Goal: Task Accomplishment & Management: Complete application form

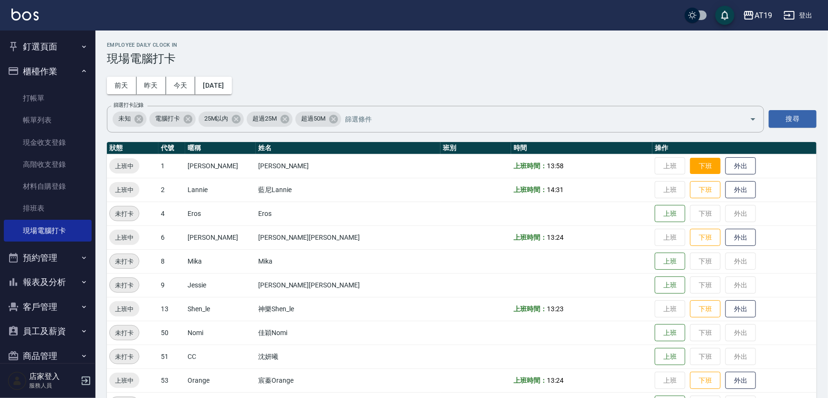
click at [690, 168] on button "下班" at bounding box center [705, 166] width 31 height 17
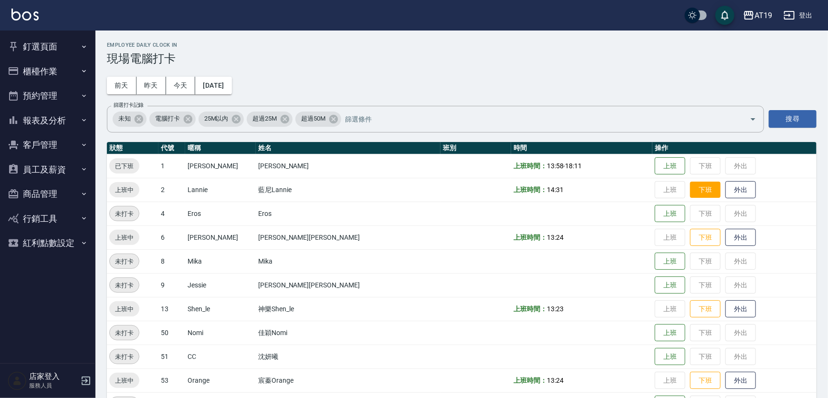
click at [690, 186] on button "下班" at bounding box center [705, 190] width 31 height 17
click at [690, 236] on button "下班" at bounding box center [705, 237] width 31 height 17
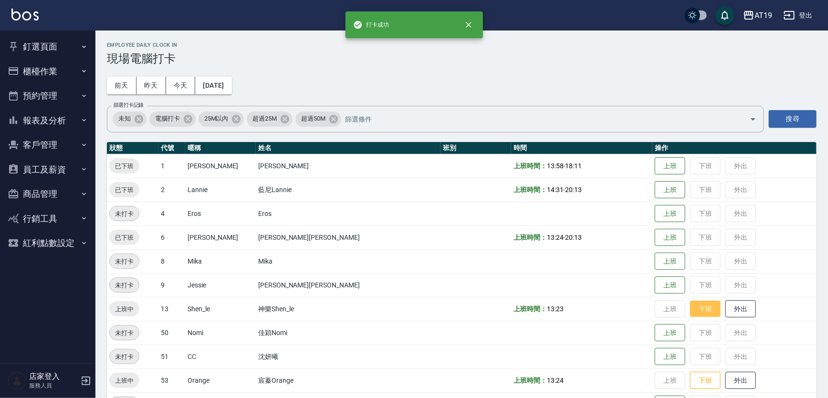
click at [690, 306] on button "下班" at bounding box center [705, 309] width 31 height 17
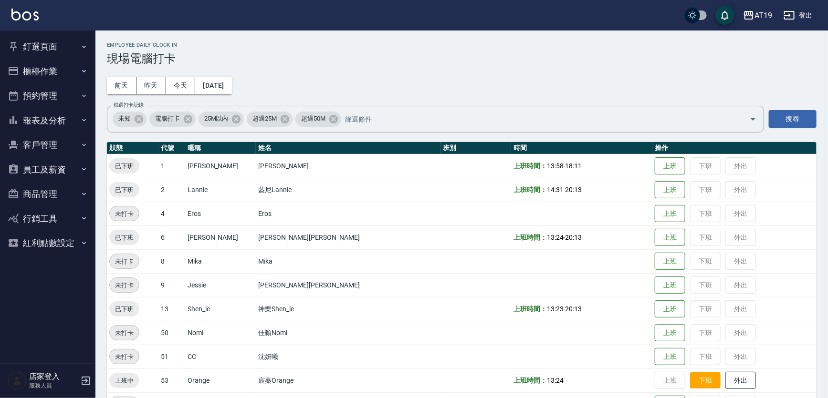
click at [690, 379] on button "下班" at bounding box center [705, 380] width 31 height 17
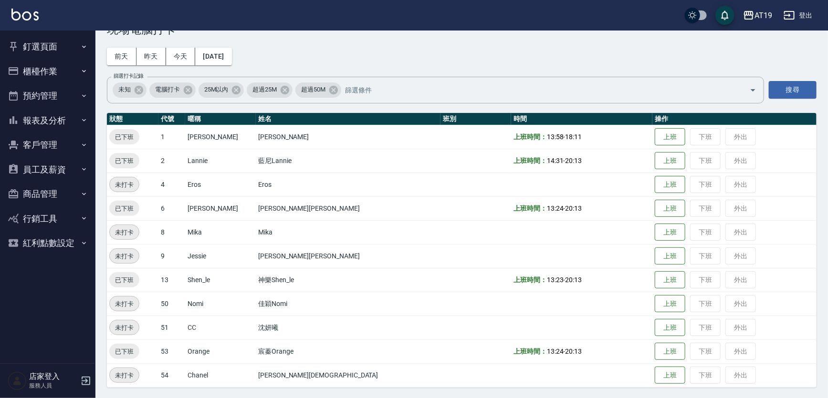
click at [52, 42] on button "釘選頁面" at bounding box center [48, 46] width 88 height 25
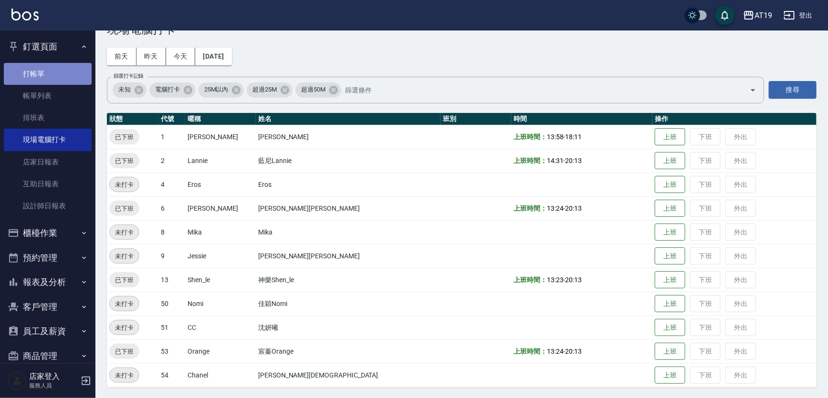
click at [53, 67] on link "打帳單" at bounding box center [48, 74] width 88 height 22
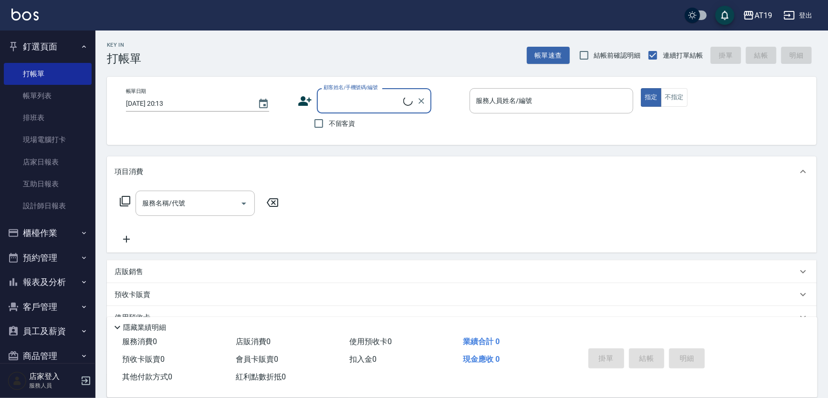
click at [389, 104] on input "顧客姓名/手機號碼/編號" at bounding box center [362, 101] width 82 height 17
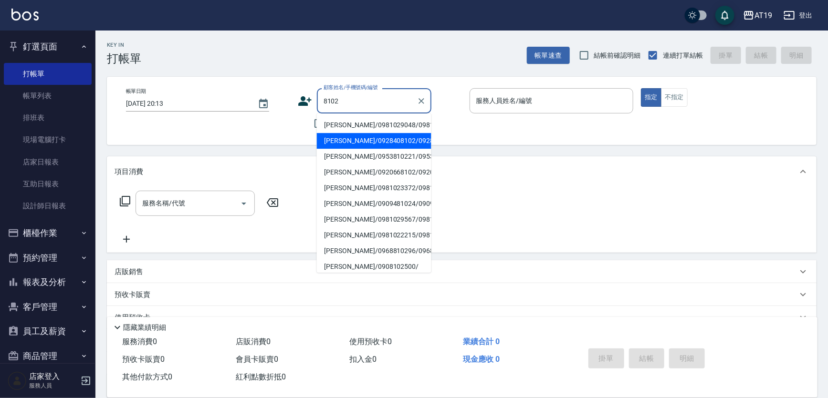
type input "張華哲/0928408102/0928408102"
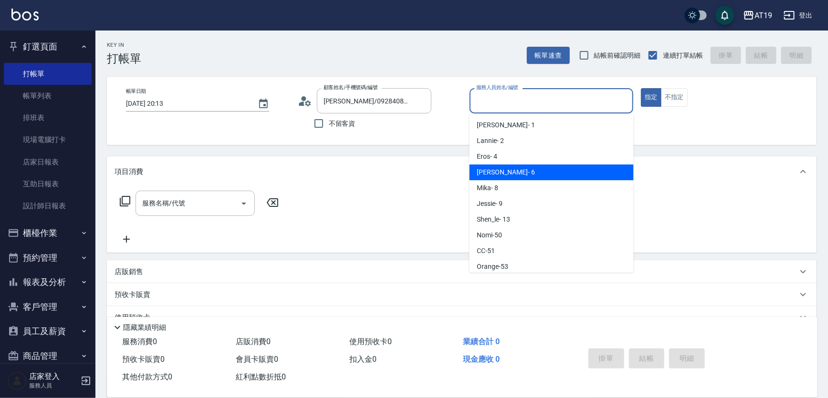
type input "Julie- 6"
type button "true"
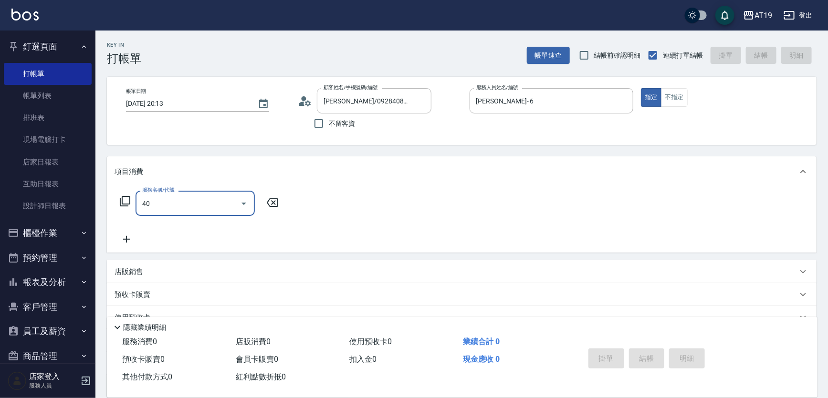
type input "401"
type input "30"
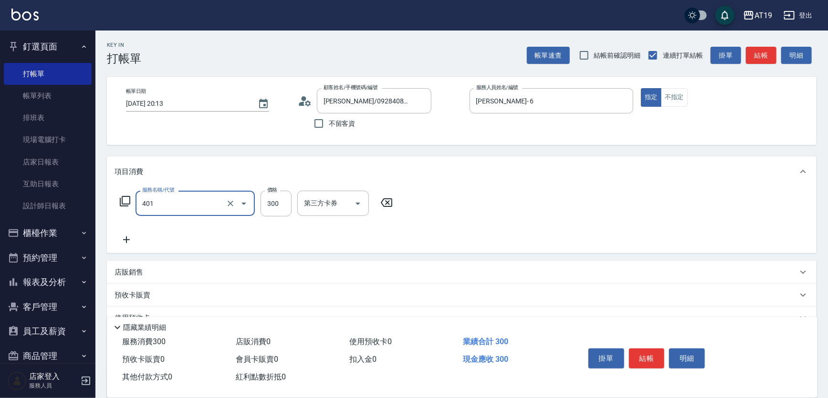
type input "剪髮(401)"
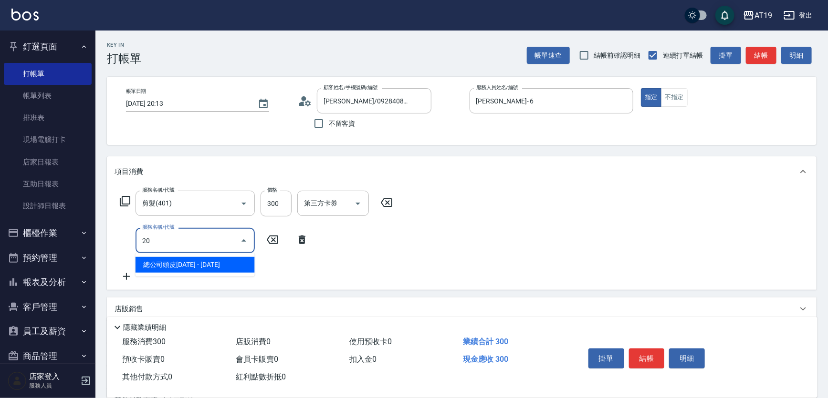
type input "201"
type input "60"
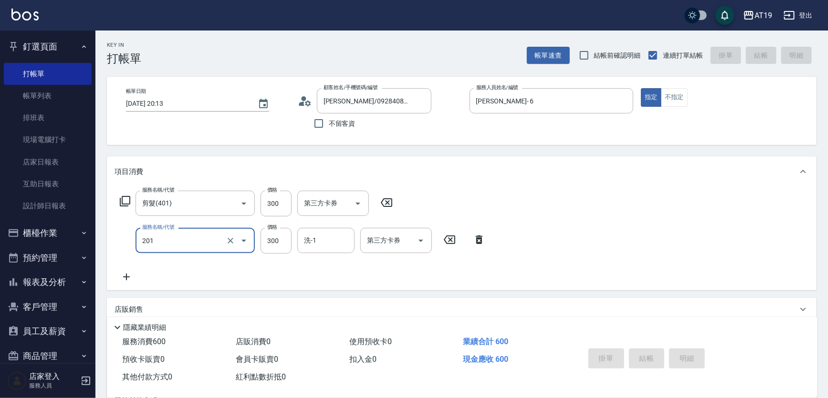
type input "2025/09/04 20:14"
type input "0"
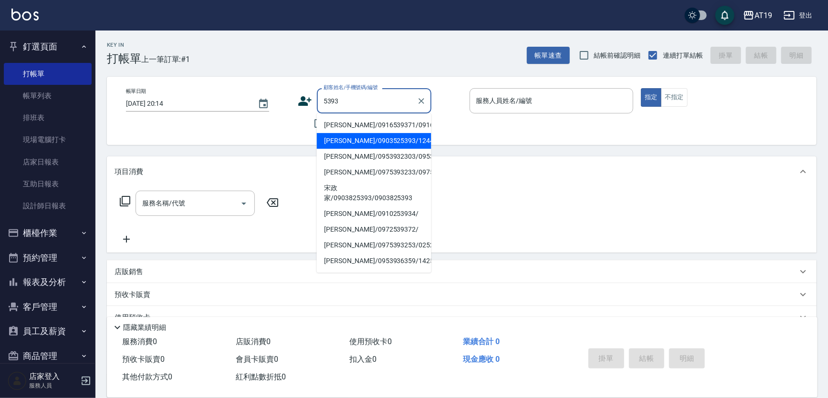
type input "李政銘/0903525393/12448"
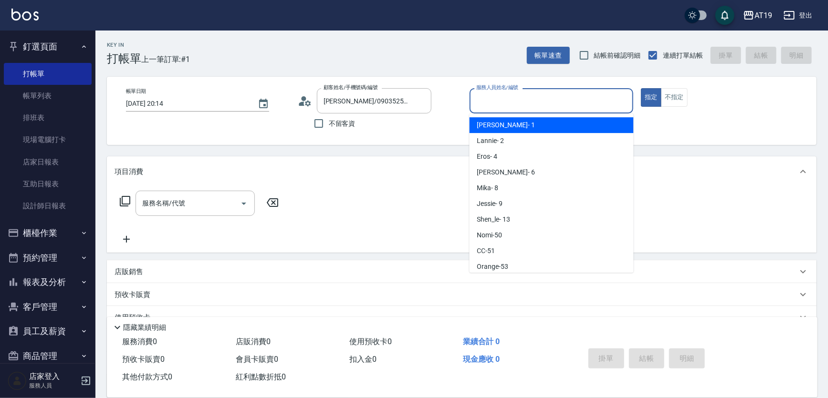
scroll to position [18, 0]
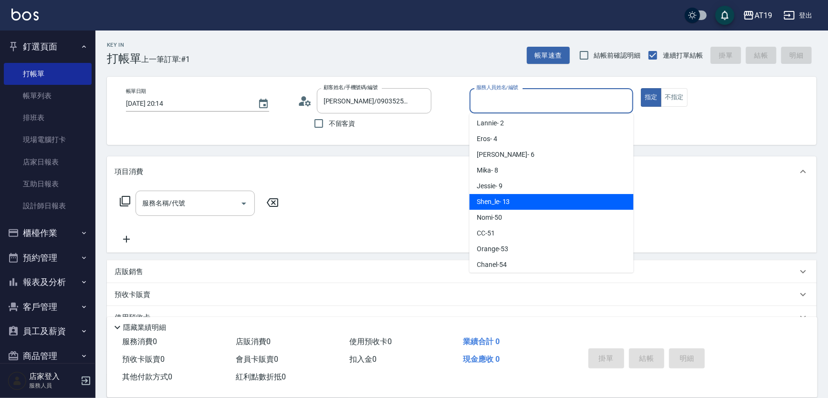
type input "Shen_le- 13"
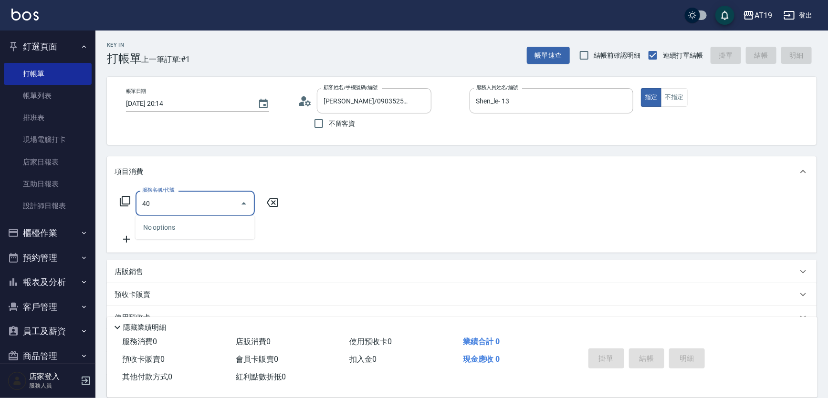
type input "401"
type input "30"
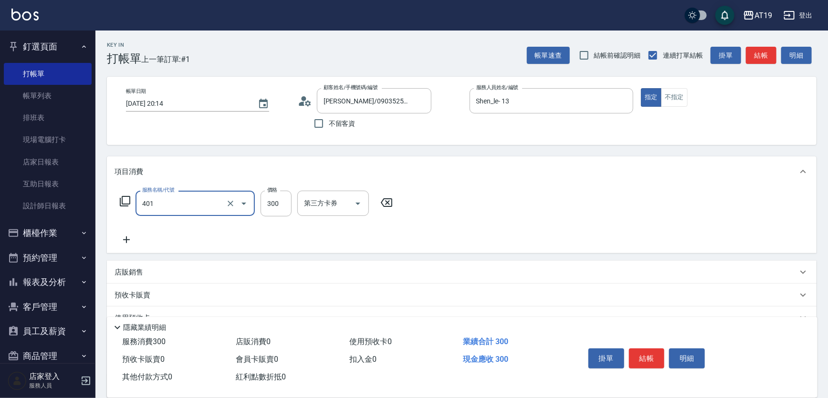
type input "剪髮(401)"
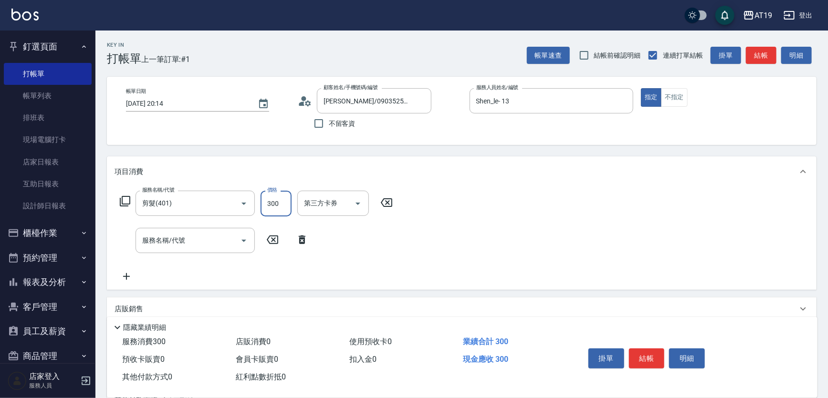
click at [278, 209] on input "300" at bounding box center [275, 204] width 31 height 26
type input "4"
type input "0"
type input "400"
type input "40"
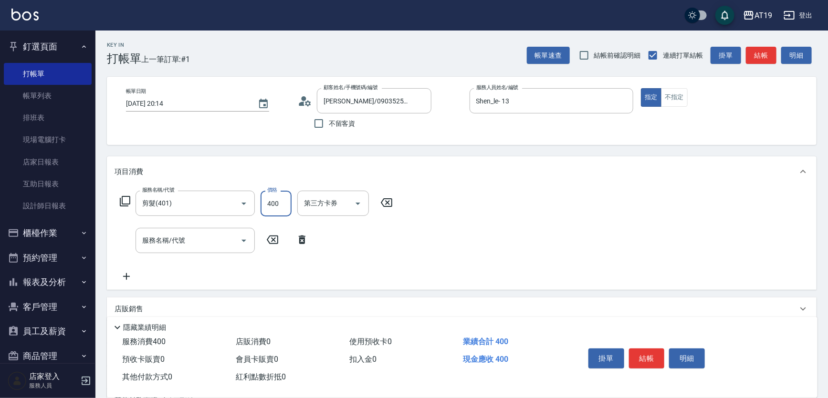
type input "400"
type input "201"
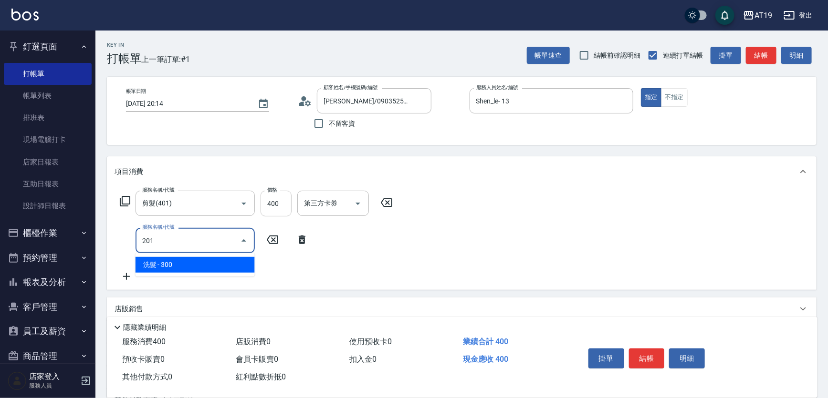
type input "70"
type input "洗髮(201)"
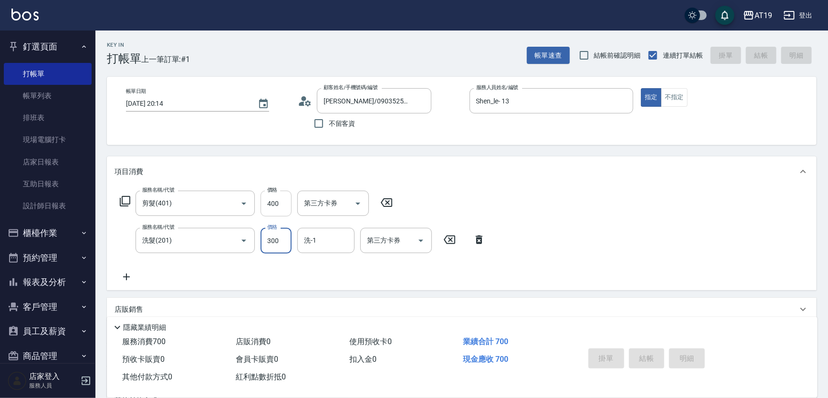
type input "0"
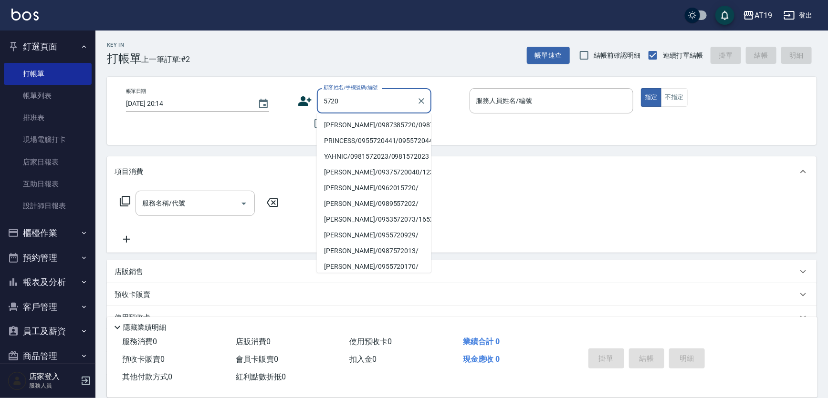
type input "潘鈺晴/0987385720/0987385720"
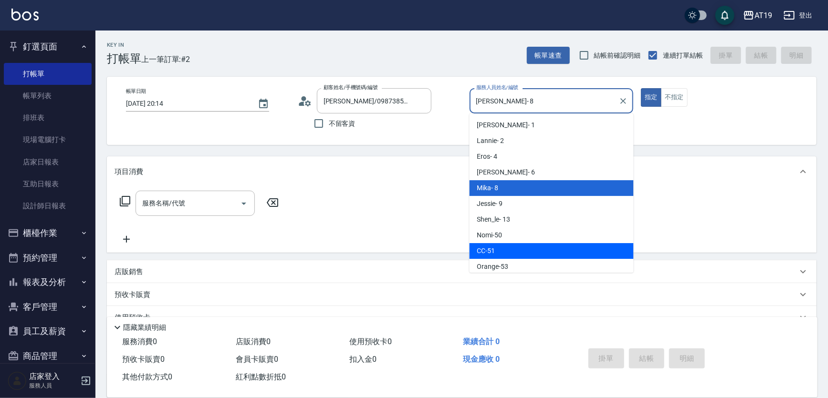
scroll to position [1, 0]
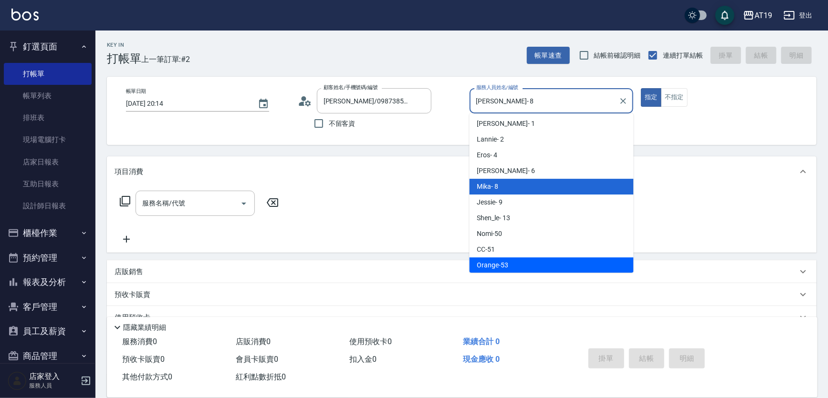
type input "Orange-53"
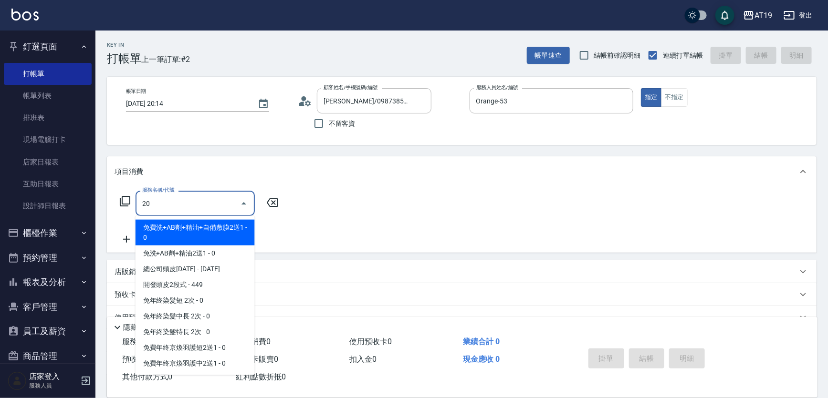
type input "201"
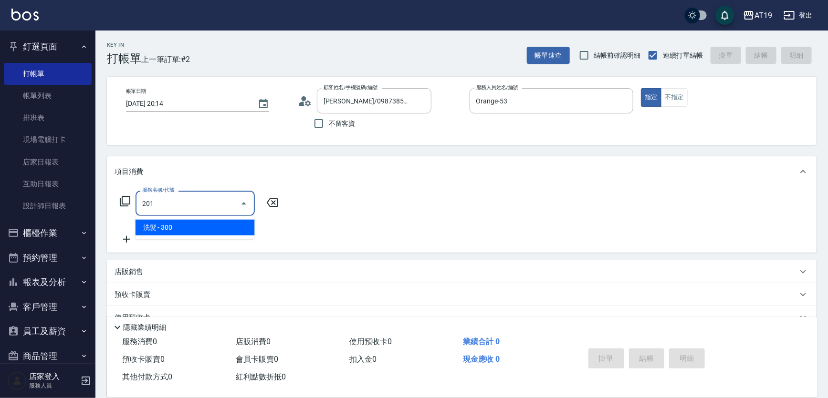
type input "30"
type input "201"
type input "0"
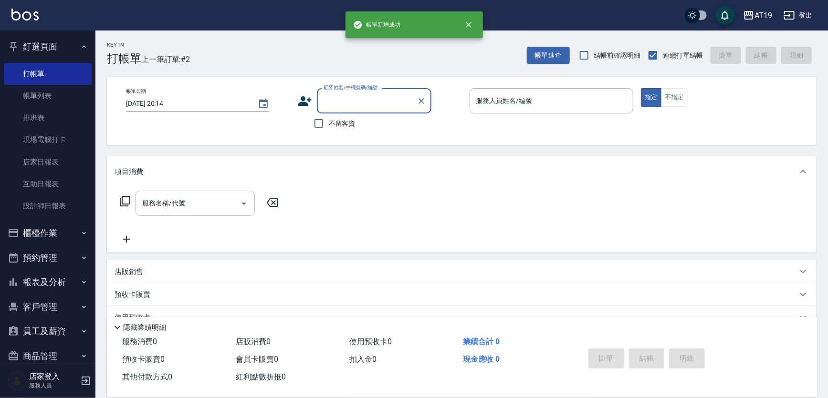
scroll to position [0, 0]
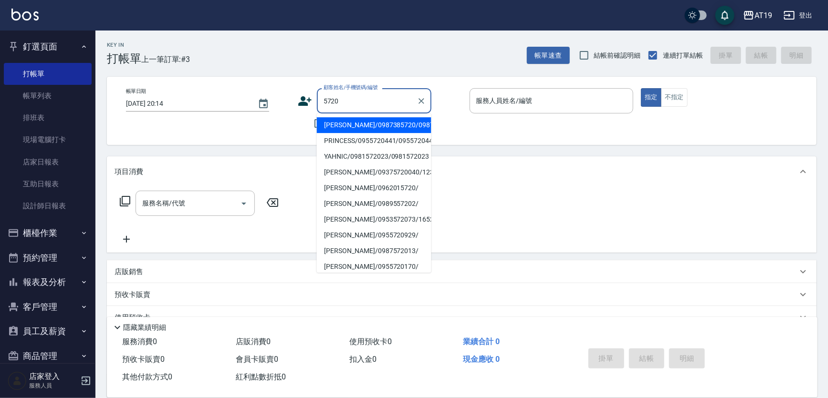
type input "潘鈺晴/0987385720/0987385720"
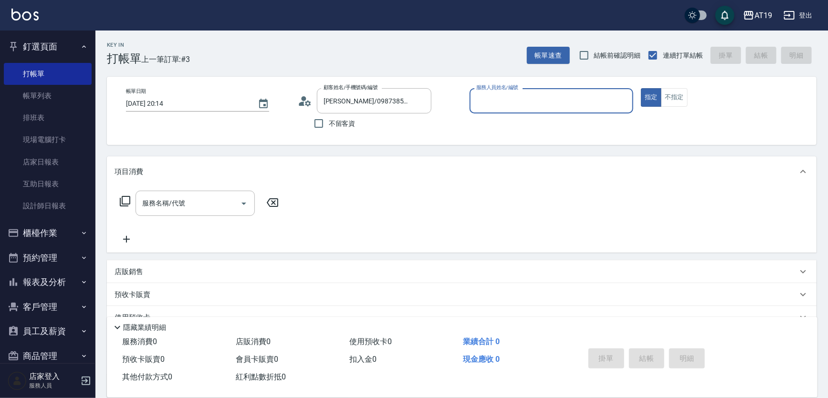
type input "Mika- 8"
click at [641, 88] on button "指定" at bounding box center [651, 97] width 21 height 19
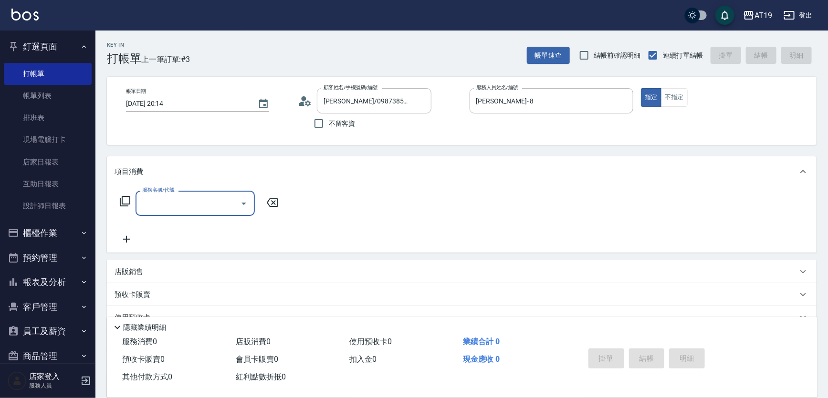
click at [121, 272] on p "店販銷售" at bounding box center [128, 272] width 29 height 10
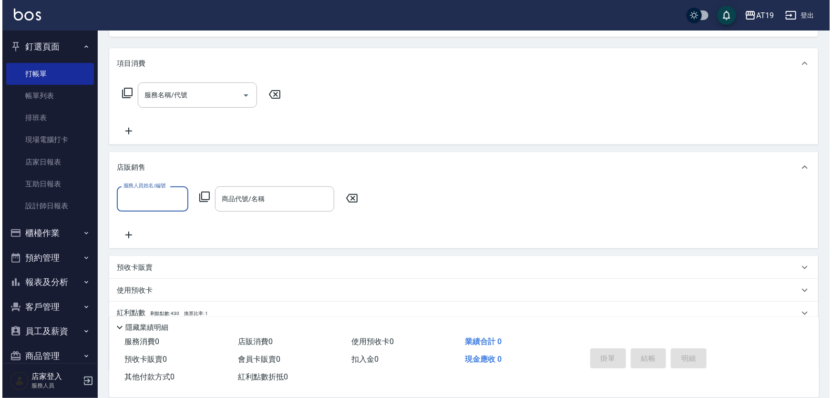
scroll to position [130, 0]
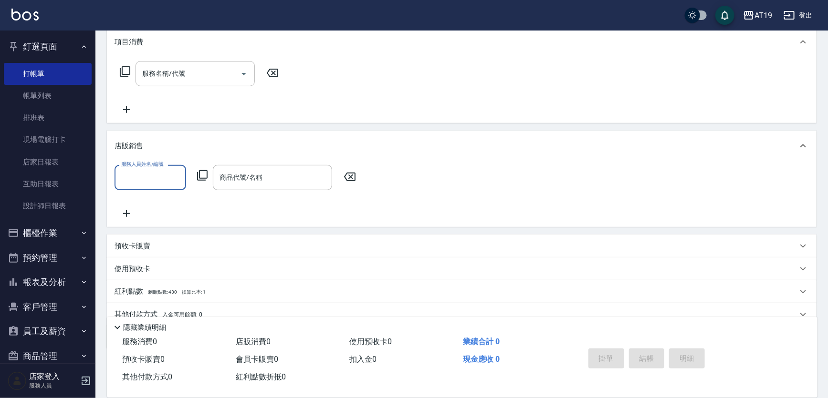
click at [148, 179] on input "服務人員姓名/編號" at bounding box center [150, 177] width 63 height 17
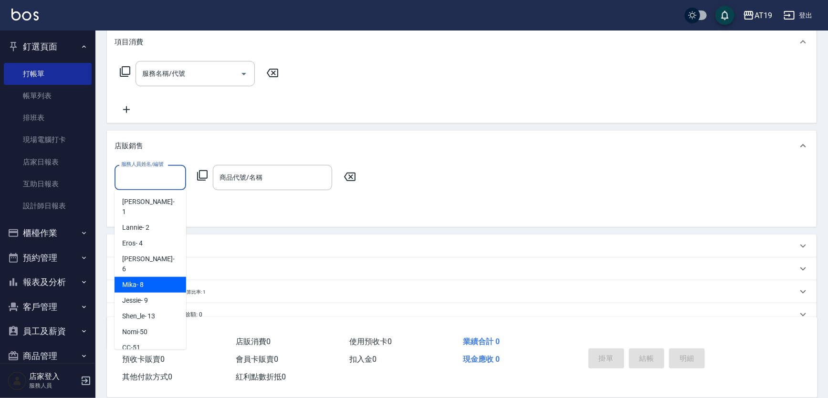
click at [143, 280] on span "Mika - 8" at bounding box center [132, 285] width 21 height 10
type input "Mika- 8"
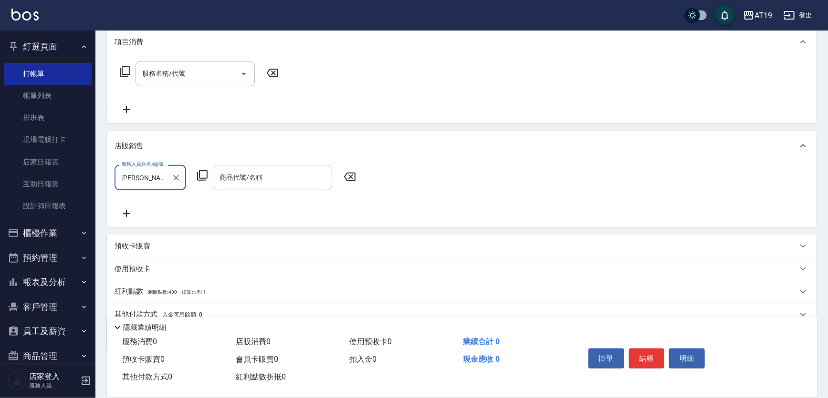
click at [241, 172] on div "商品代號/名稱 商品代號/名稱" at bounding box center [272, 177] width 119 height 25
click at [205, 175] on icon at bounding box center [202, 175] width 11 height 11
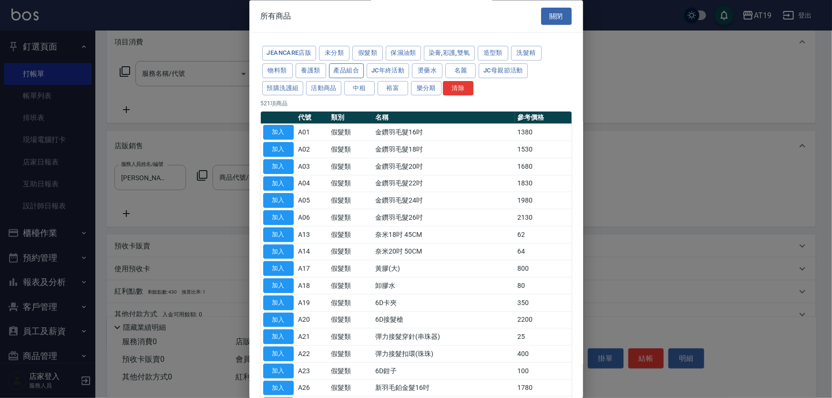
click at [346, 72] on button "產品組合" at bounding box center [346, 70] width 35 height 15
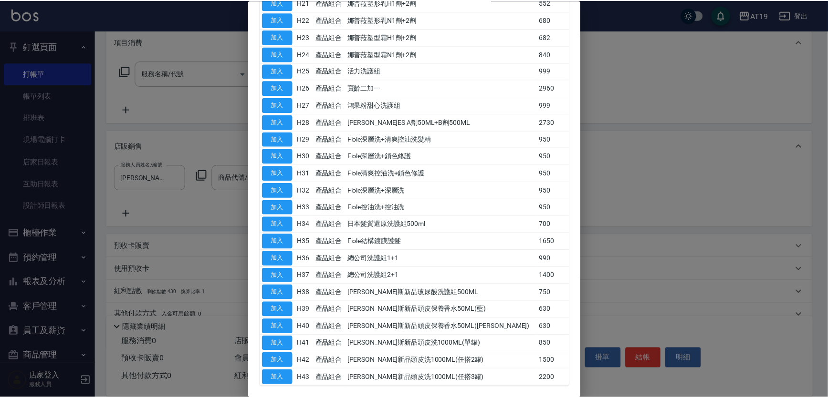
scroll to position [491, 0]
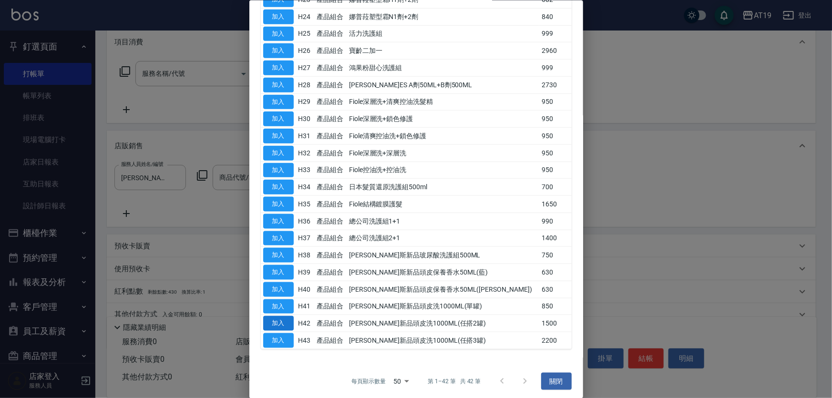
click at [281, 324] on button "加入" at bounding box center [278, 323] width 31 height 15
type input "喬娜斯新品頭皮洗1000ML(任搭2罐)"
type input "150"
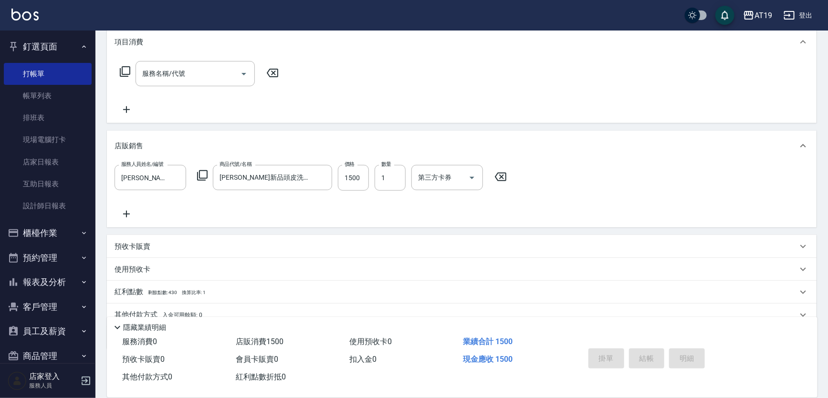
type input "2025/09/04 20:20"
type input "0"
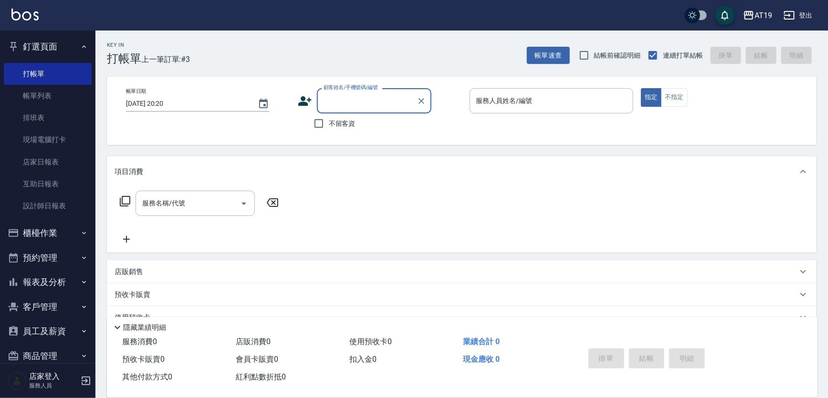
scroll to position [0, 0]
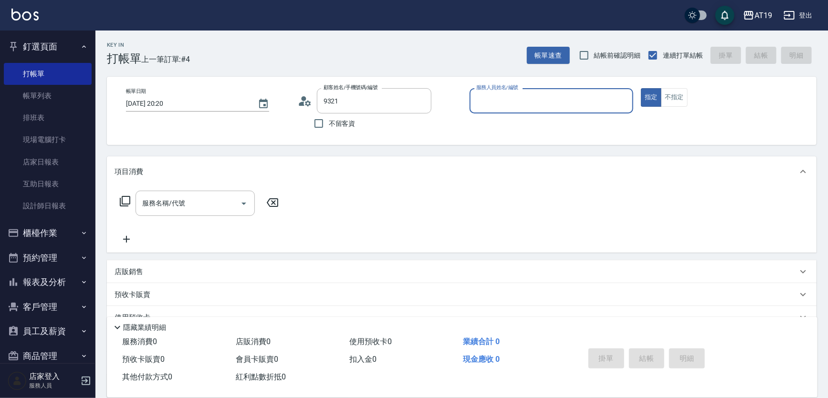
type input "林庭義/0906569321/01394"
type input "Shen_le- 13"
click at [641, 88] on button "指定" at bounding box center [651, 97] width 21 height 19
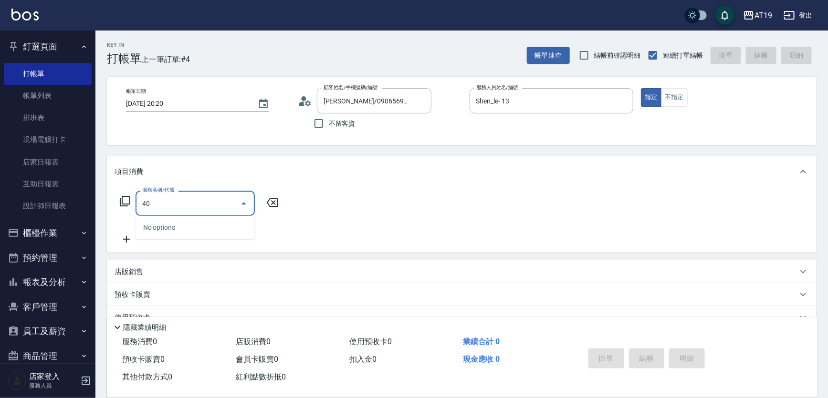
type input "401"
type input "30"
type input "剪髮(401)"
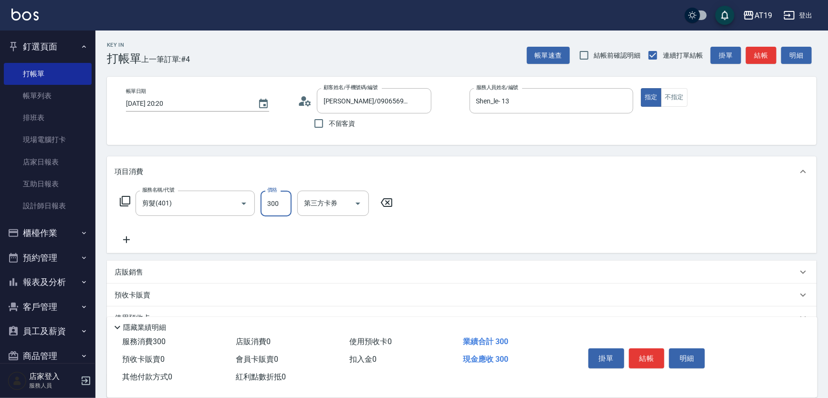
type input "0"
type input "40"
type input "400"
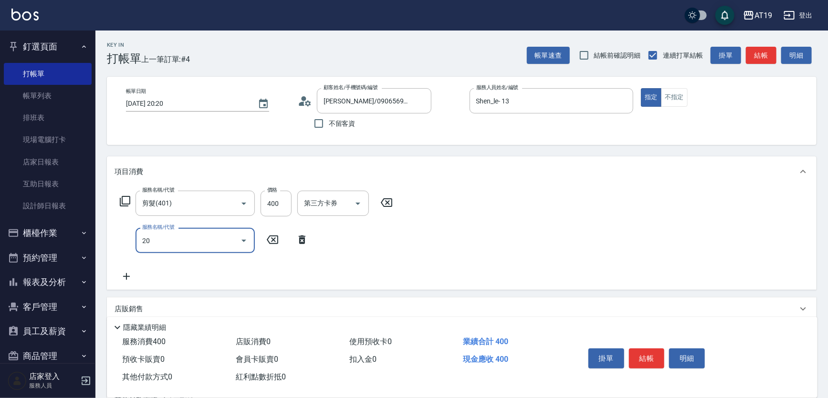
type input "201"
type input "70"
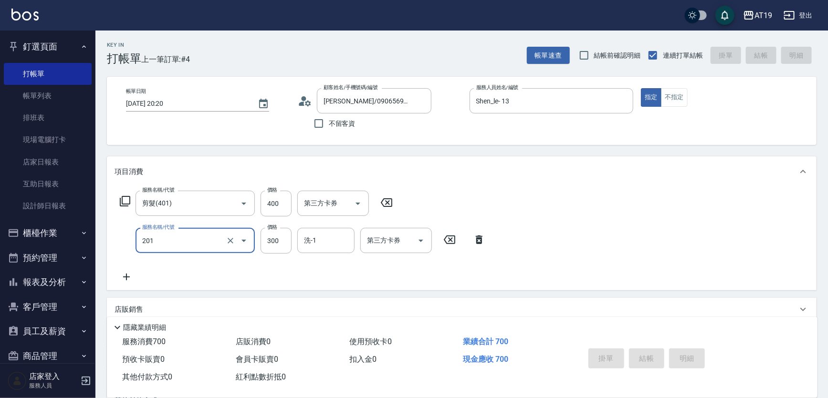
type input "0"
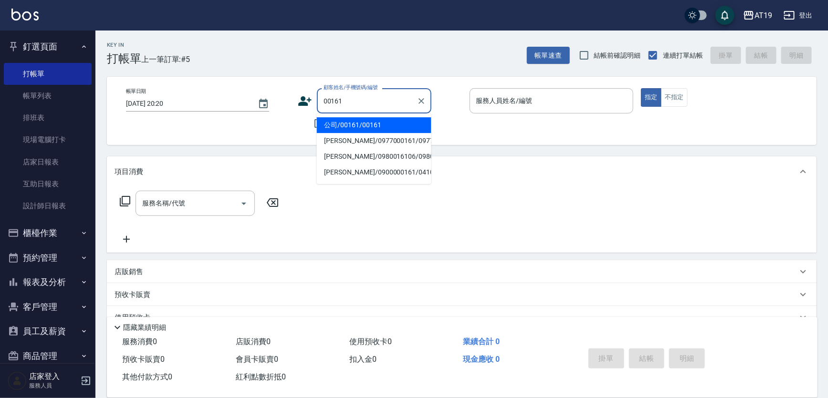
type input "公司/00161/00161"
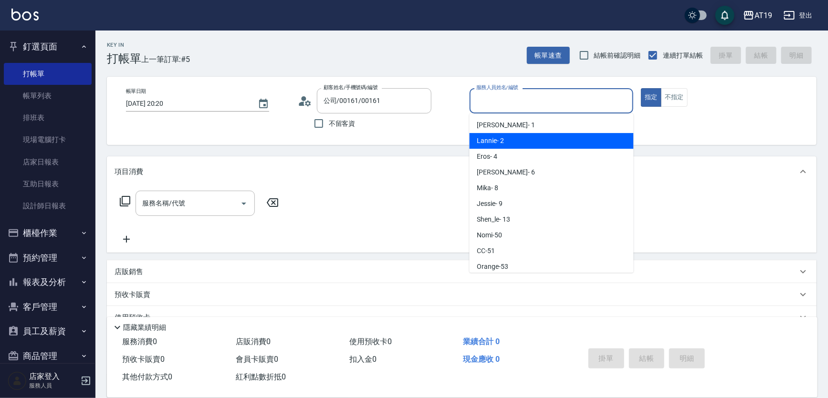
type input "Lannie- 2"
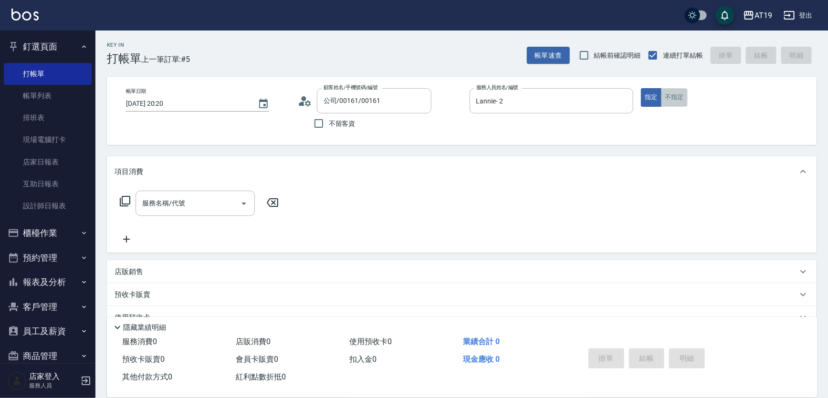
click at [677, 104] on button "不指定" at bounding box center [674, 97] width 27 height 19
drag, startPoint x: 159, startPoint y: 209, endPoint x: 167, endPoint y: 207, distance: 9.0
click at [163, 209] on input "服務名稱/代號" at bounding box center [188, 203] width 96 height 17
type input "401"
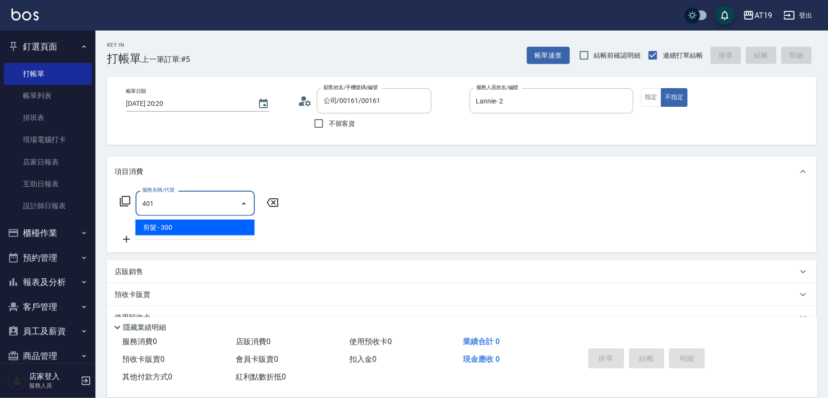
type input "30"
type input "401"
type input "0"
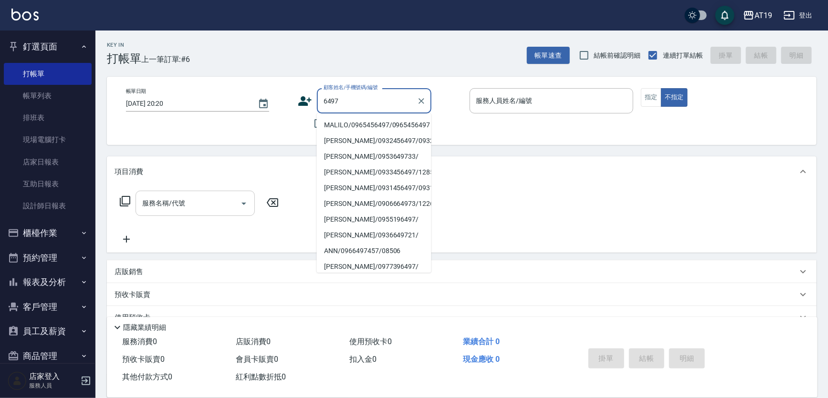
type input "MALILO/0965456497/0965456497"
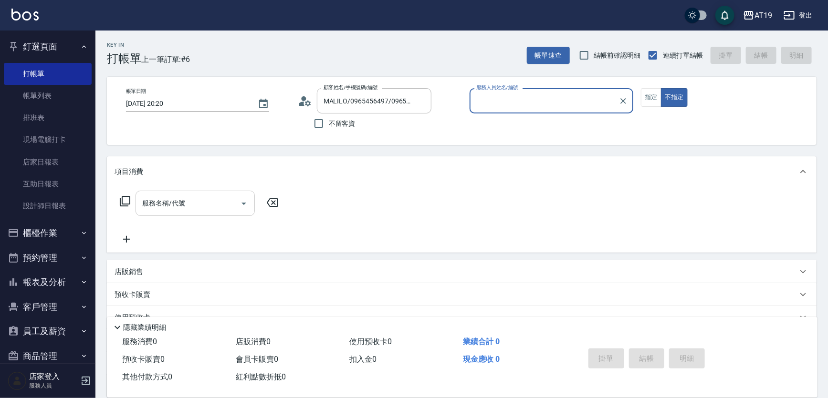
type input "Linda- 1"
click at [661, 88] on button "不指定" at bounding box center [674, 97] width 27 height 19
type button "false"
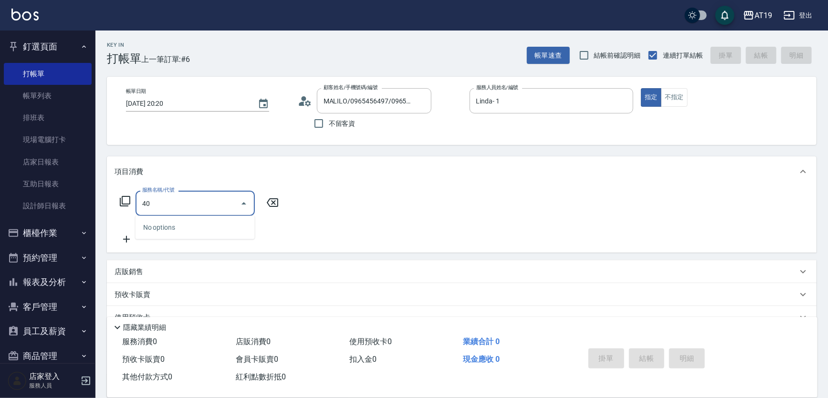
type input "401"
type input "30"
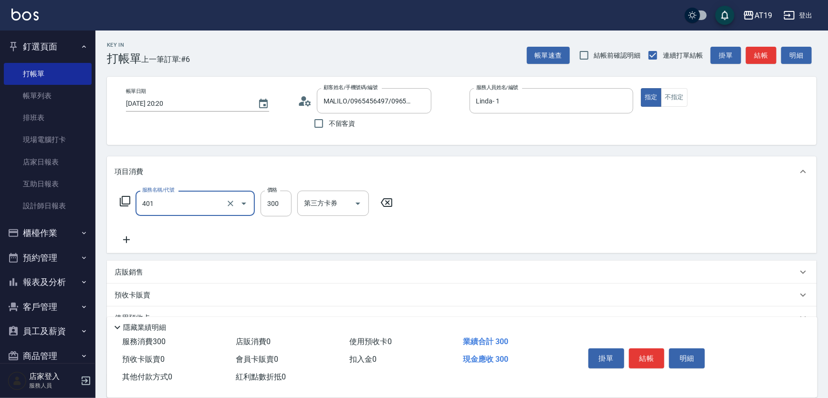
type input "剪髮(401)"
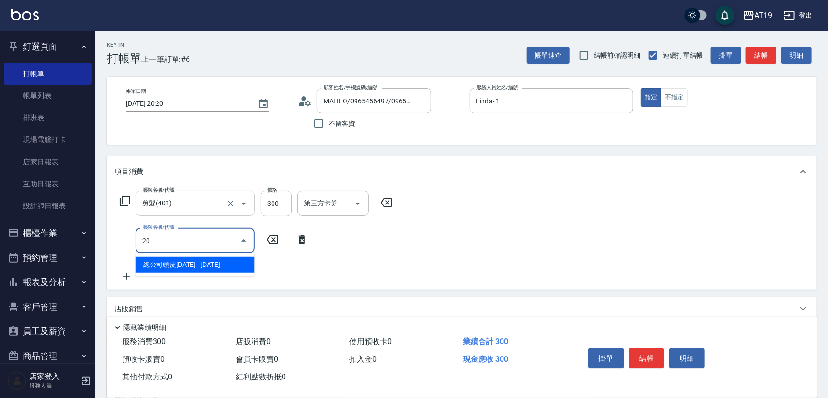
type input "201"
type input "60"
type input "洗髮(201)"
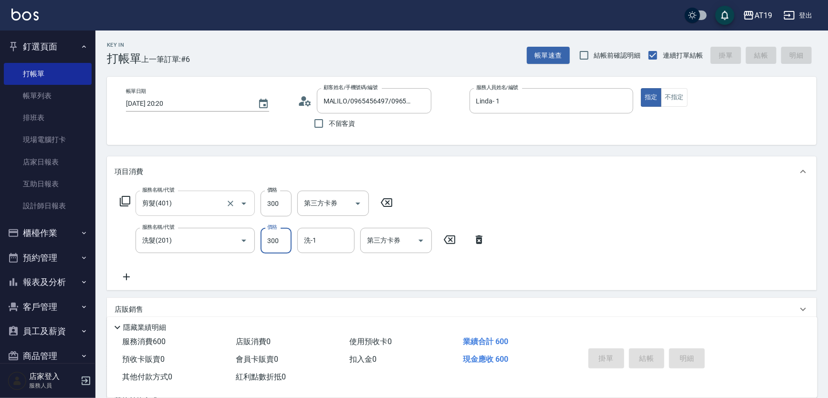
type input "2025/09/04 20:21"
type input "0"
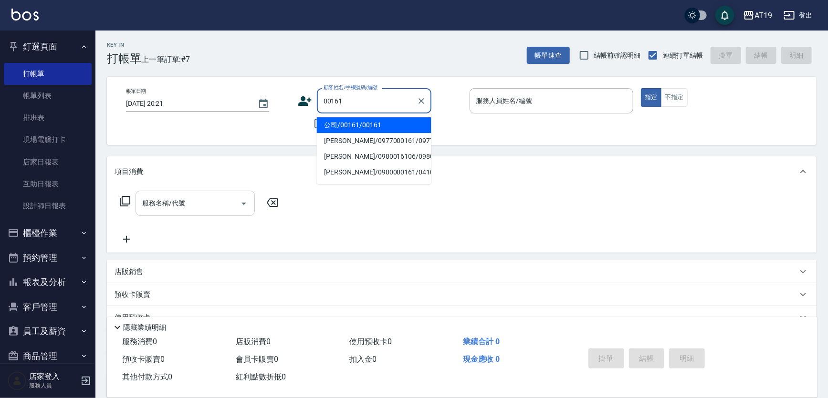
type input "公司/00161/00161"
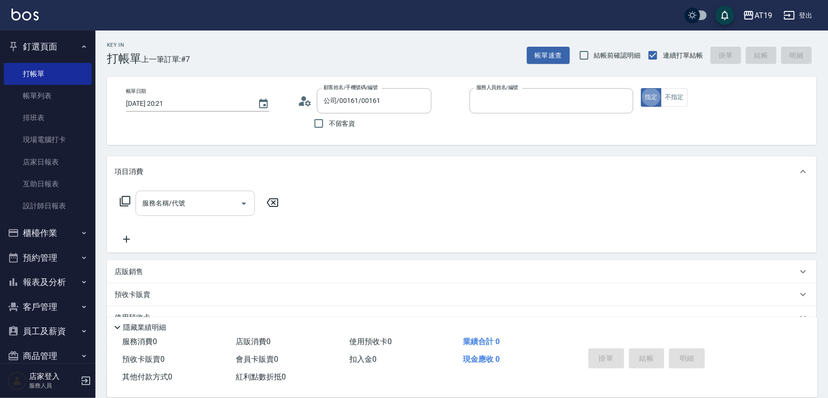
type input "Julie- 6"
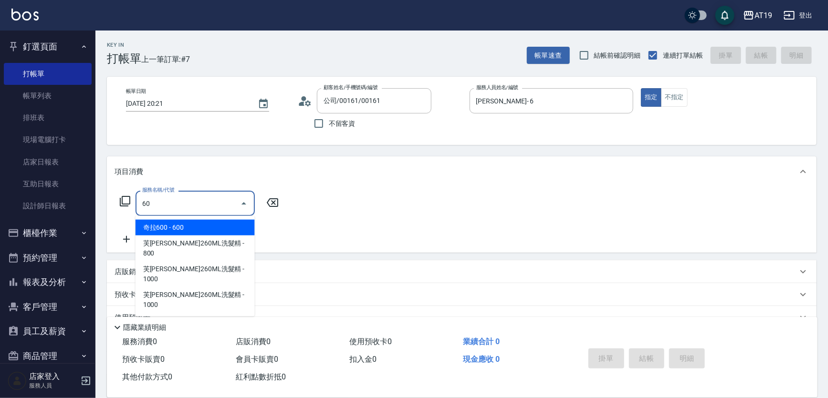
type input "601"
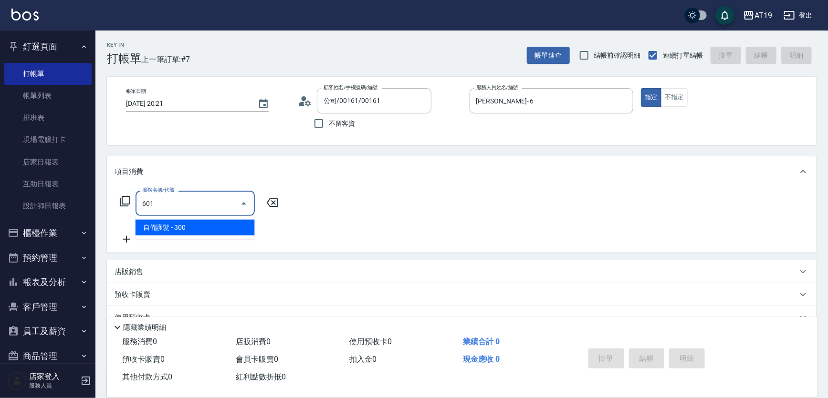
type input "30"
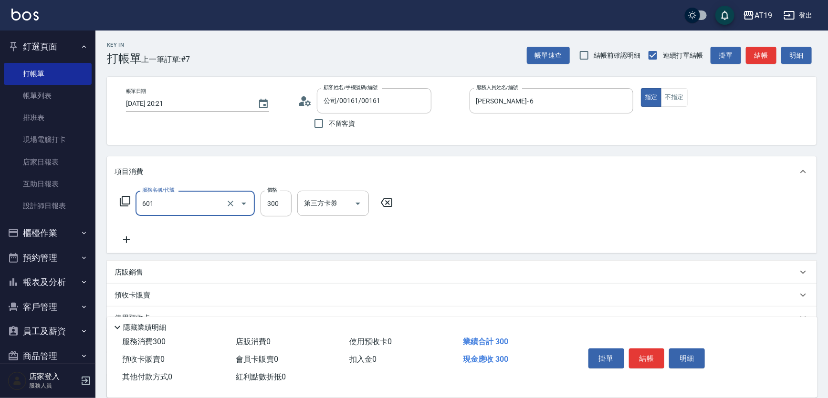
type input "自備護髮(601)"
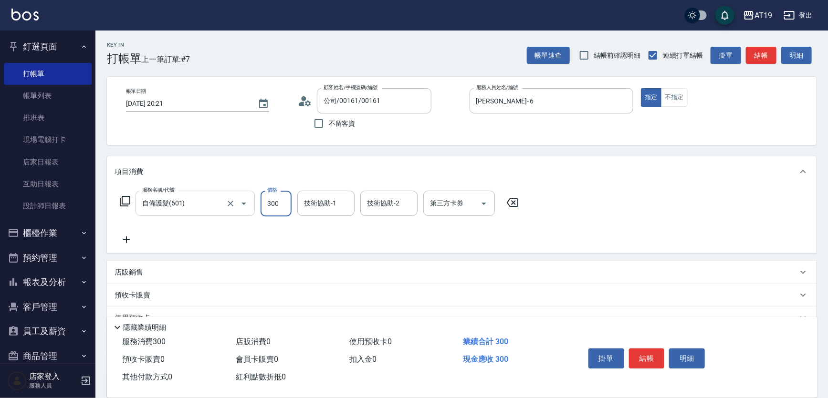
type input "8"
type input "0"
type input "80"
type input "800"
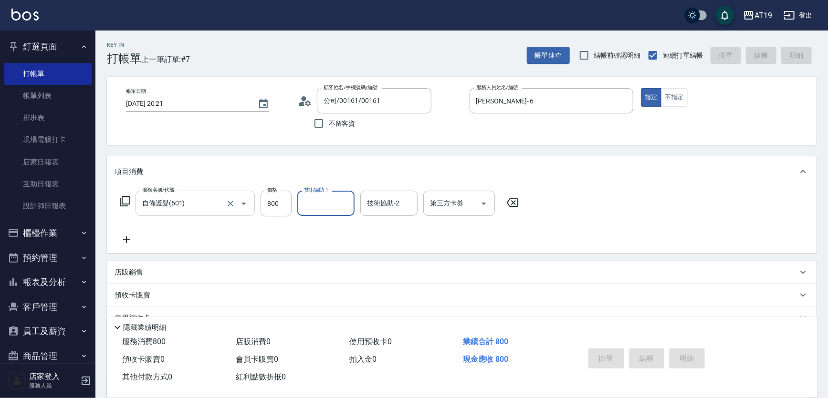
type input "0"
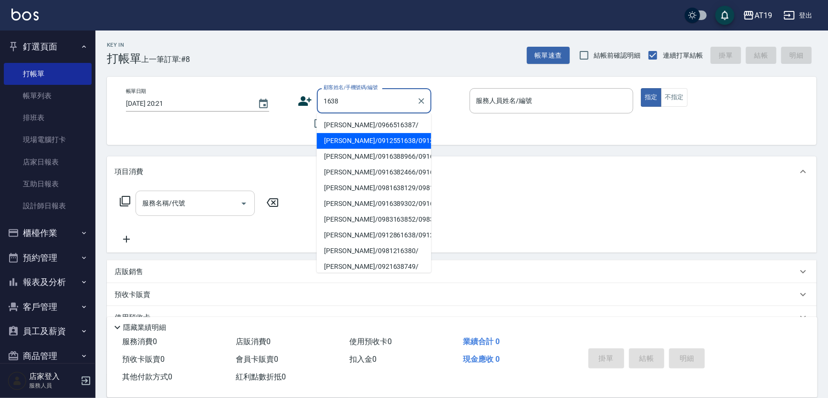
type input "戴霈/0912551638/0912551638"
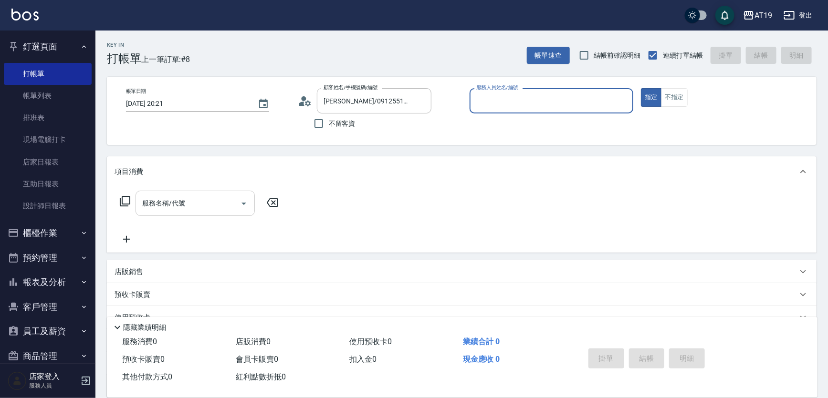
type input "Shen_le- 13"
click at [641, 88] on button "指定" at bounding box center [651, 97] width 21 height 19
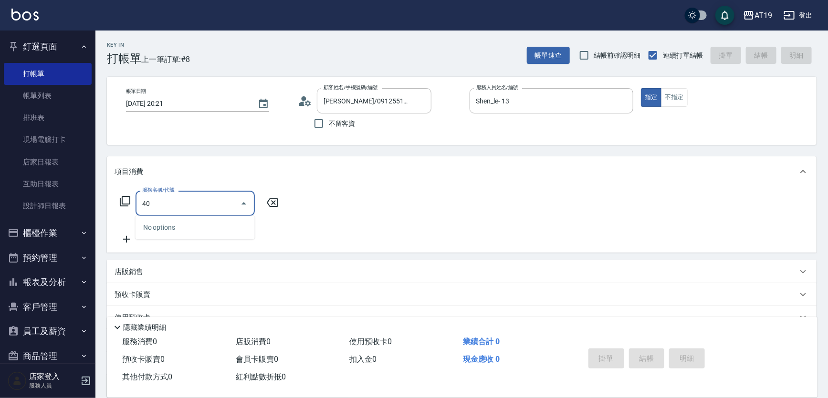
type input "401"
type input "30"
type input "剪髮(401)"
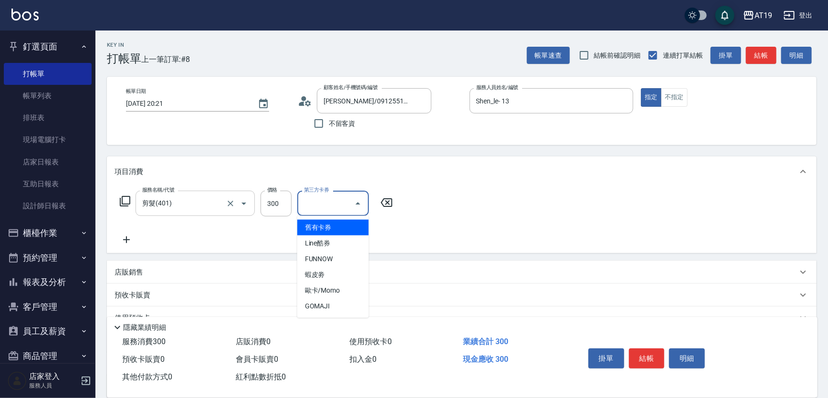
type input "0"
type input "舊有卡券"
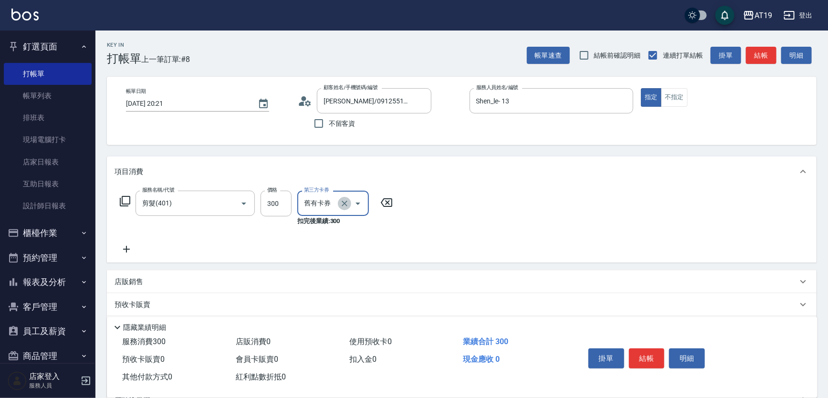
click at [346, 204] on icon "Clear" at bounding box center [345, 204] width 10 height 10
type input "30"
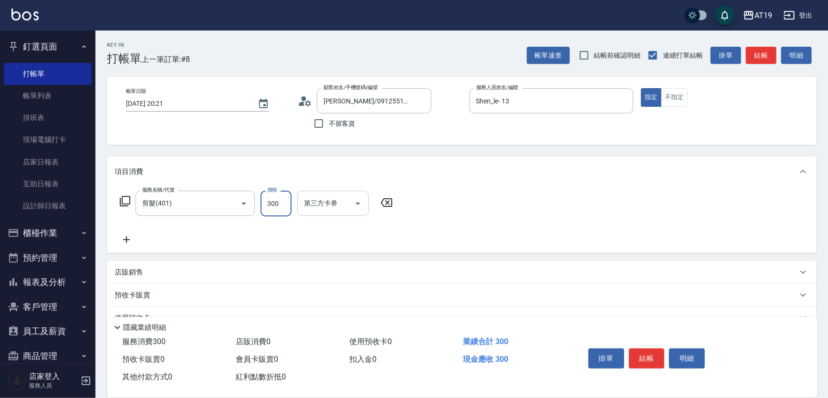
click at [279, 207] on input "300" at bounding box center [275, 204] width 31 height 26
type input "0"
type input "35"
type input "30"
type input "350"
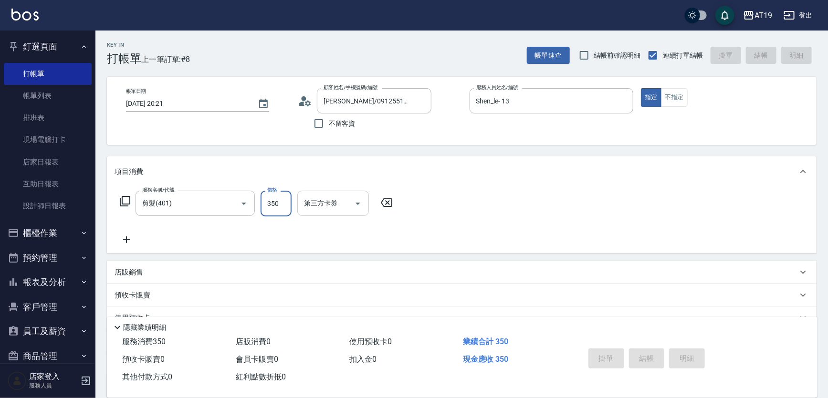
type input "2025/09/04 20:22"
type input "0"
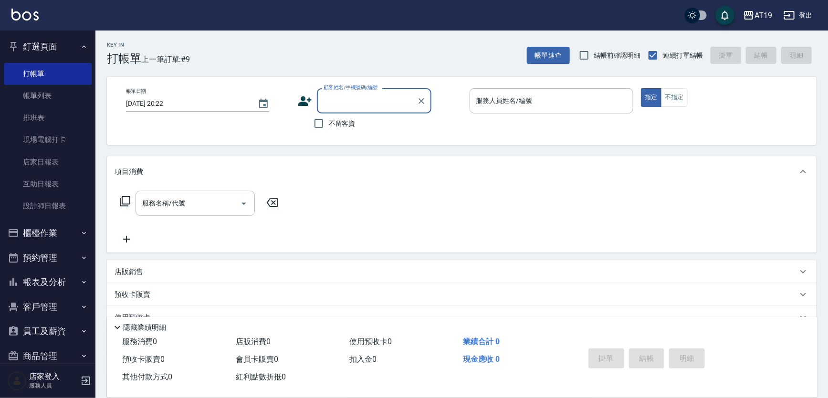
type input "0"
type input "0970560955"
click at [301, 98] on icon at bounding box center [304, 101] width 13 height 10
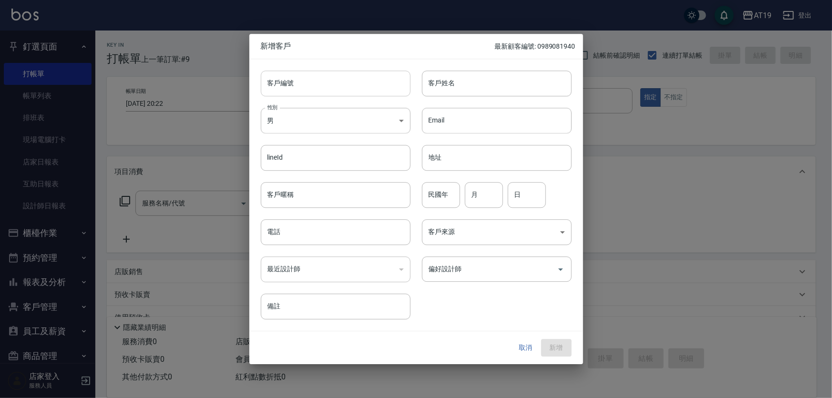
click at [319, 86] on input "客戶編號" at bounding box center [336, 84] width 150 height 26
paste input "0970560955"
type input "0970560955"
click at [318, 234] on input "電話" at bounding box center [336, 232] width 150 height 26
paste input "0970560955"
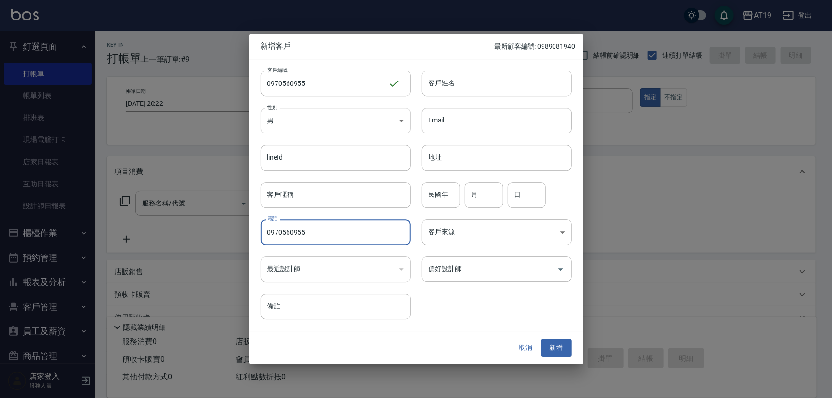
type input "0970560955"
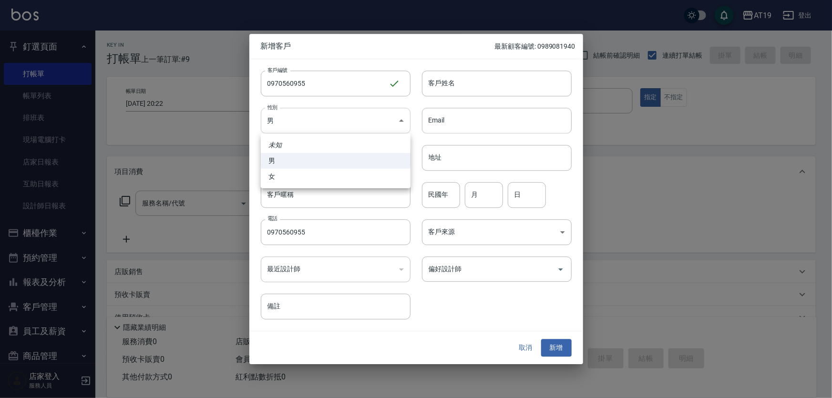
click at [310, 113] on body "AT19 登出 釘選頁面 打帳單 帳單列表 排班表 現場電腦打卡 店家日報表 互助日報表 設計師日報表 櫃檯作業 打帳單 帳單列表 現金收支登錄 高階收支登錄…" at bounding box center [416, 243] width 832 height 487
click at [309, 178] on li "女" at bounding box center [336, 177] width 150 height 16
type input "FEMALE"
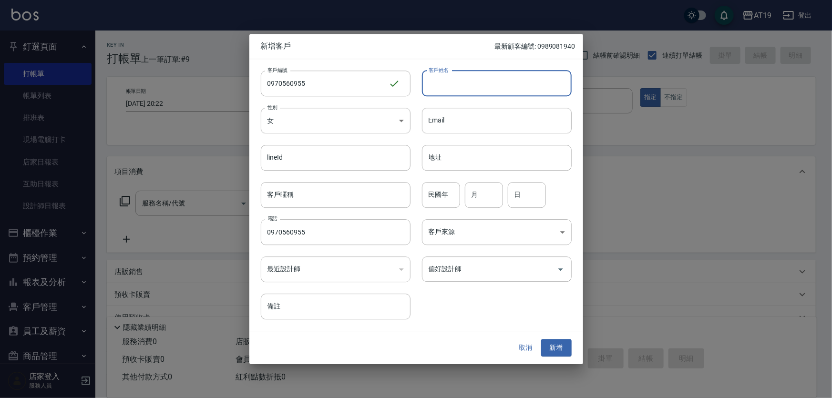
click at [442, 85] on input "客戶姓名" at bounding box center [497, 84] width 150 height 26
type input "ㄍㄩ"
type input "marie"
type input "01"
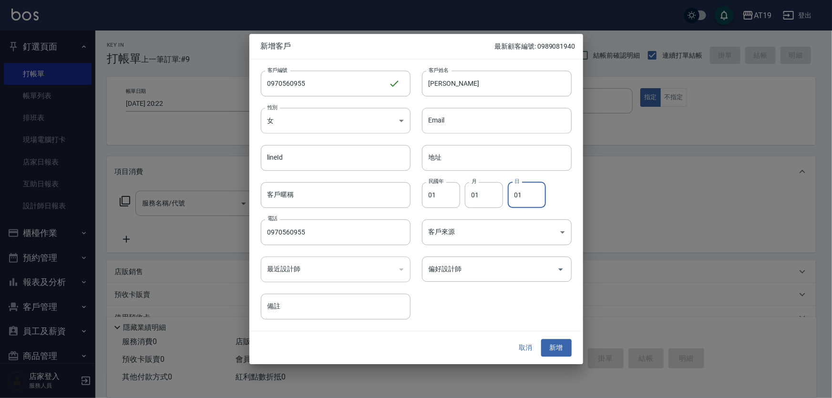
type input "01"
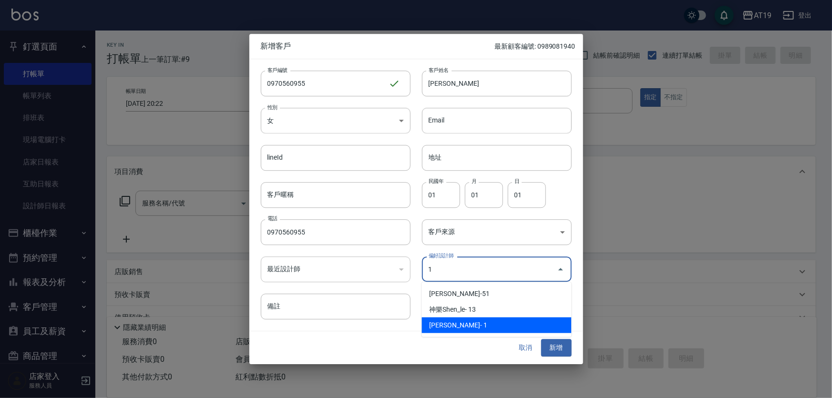
type input "[PERSON_NAME]"
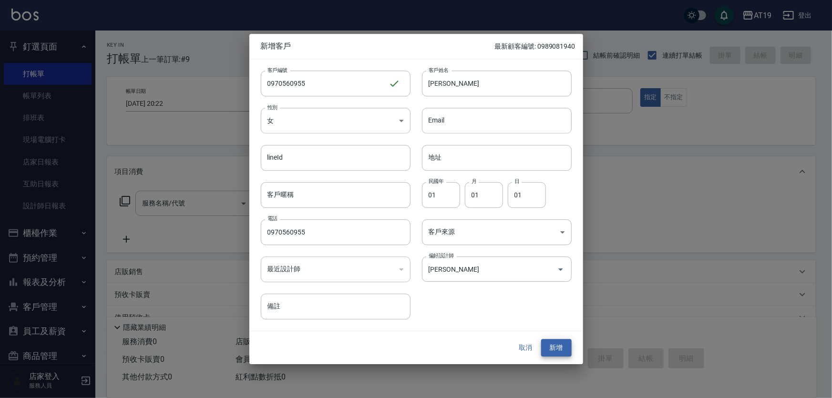
click at [541, 340] on button "新增" at bounding box center [556, 349] width 31 height 18
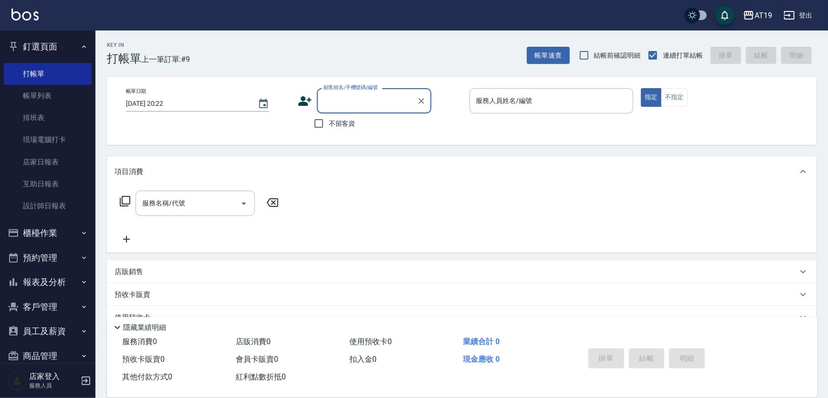
click at [366, 95] on input "顧客姓名/手機號碼/編號" at bounding box center [367, 101] width 92 height 17
type input "0976355545"
click at [300, 98] on icon at bounding box center [304, 101] width 13 height 10
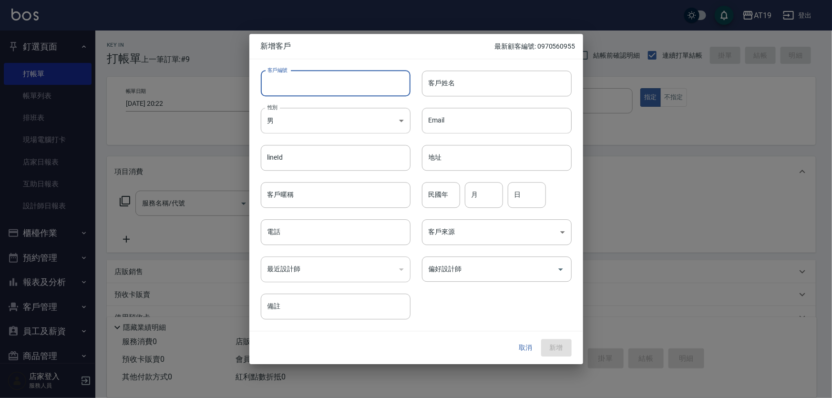
click at [318, 91] on input "客戶編號" at bounding box center [336, 84] width 150 height 26
paste input "0976355545"
type input "0976355545"
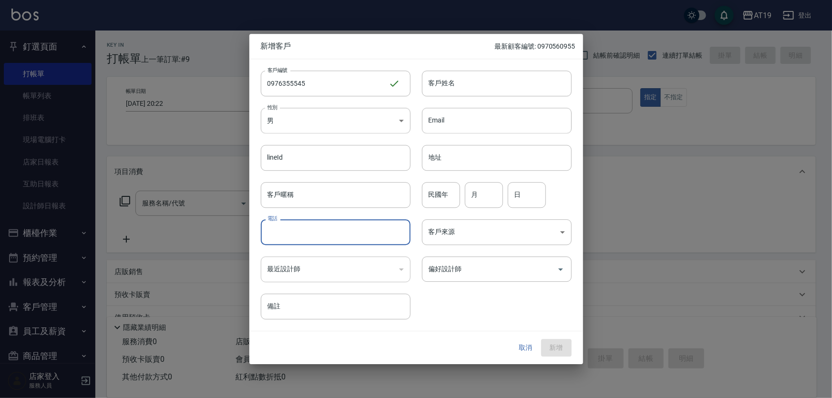
click at [321, 235] on input "電話" at bounding box center [336, 232] width 150 height 26
paste input "0976355545"
type input "0976355545"
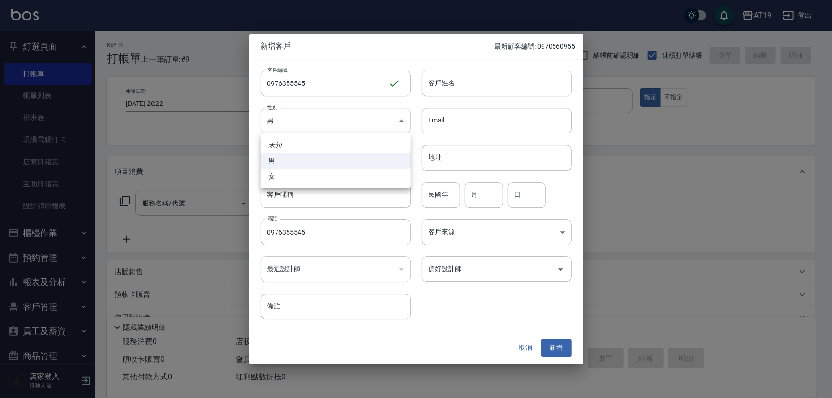
click at [323, 123] on body "AT19 登出 釘選頁面 打帳單 帳單列表 排班表 現場電腦打卡 店家日報表 互助日報表 設計師日報表 櫃檯作業 打帳單 帳單列表 現金收支登錄 高階收支登錄…" at bounding box center [416, 243] width 832 height 487
click at [316, 179] on li "女" at bounding box center [336, 177] width 150 height 16
type input "FEMALE"
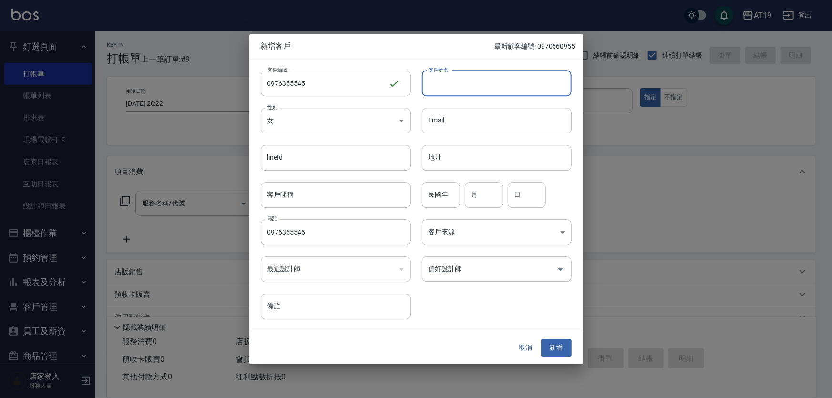
click at [444, 81] on input "客戶姓名" at bounding box center [497, 84] width 150 height 26
type input "u;6vul3"
type input "楊小?"
type input "01"
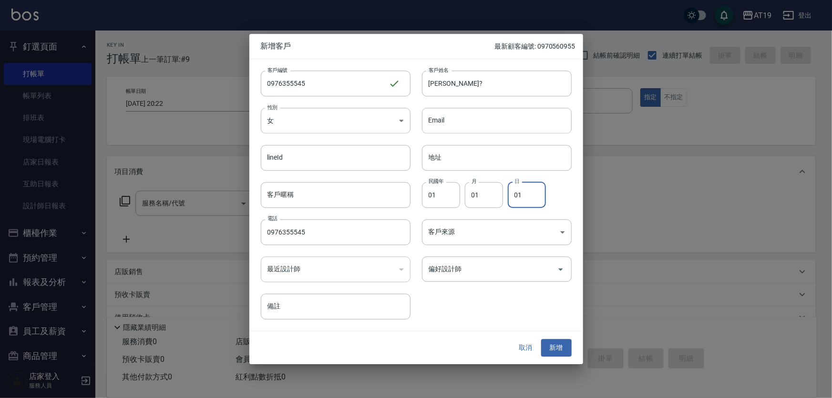
type input "01"
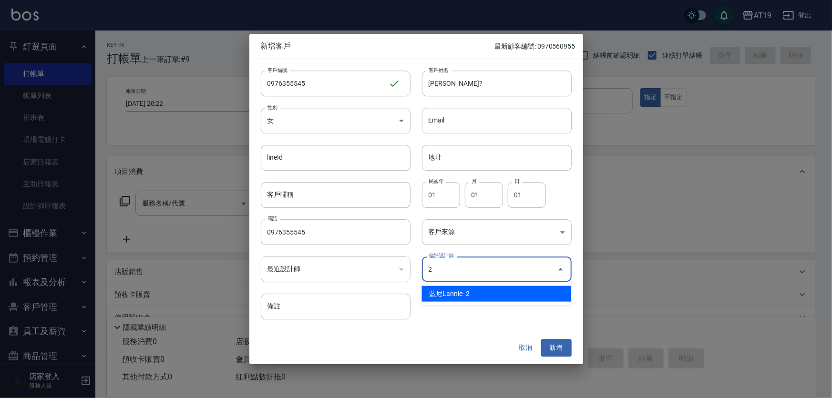
type input "藍尼Lannie"
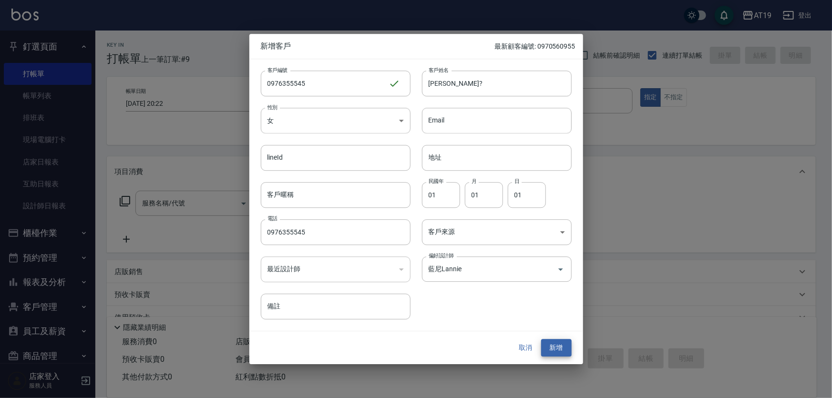
click at [541, 340] on button "新增" at bounding box center [556, 349] width 31 height 18
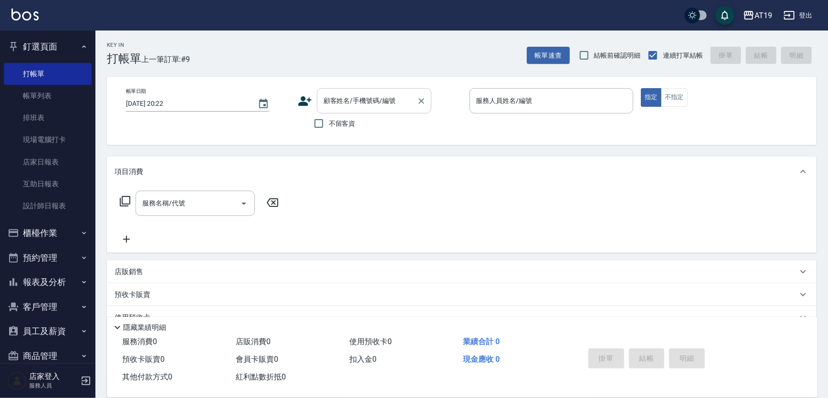
drag, startPoint x: 386, startPoint y: 114, endPoint x: 386, endPoint y: 107, distance: 7.2
click at [386, 111] on div "顧客姓名/手機號碼/編號 顧客姓名/手機號碼/編號 不留客資" at bounding box center [380, 110] width 164 height 45
click at [386, 106] on input "顧客姓名/手機號碼/編號" at bounding box center [367, 101] width 92 height 17
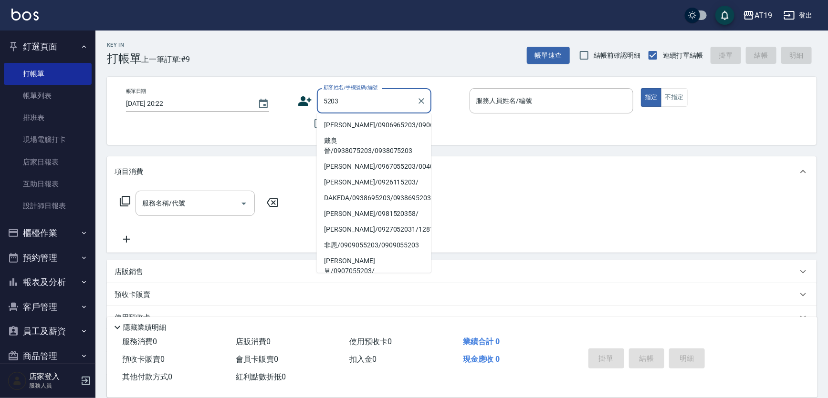
type input "董學淵/0906965203/0906965203"
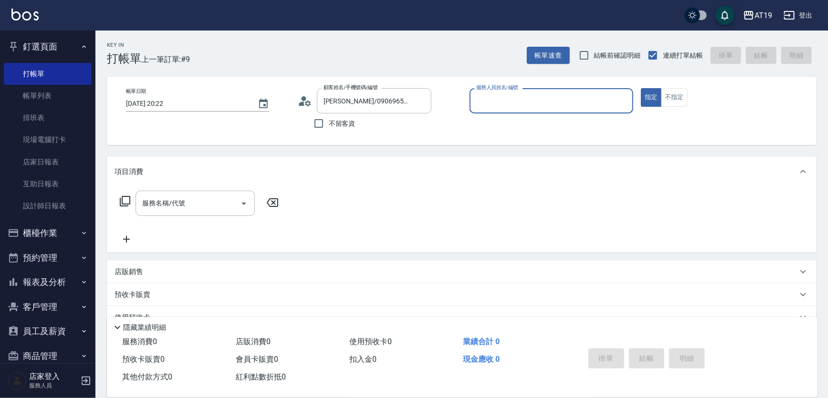
type input "Shen_le- 13"
click at [641, 88] on button "指定" at bounding box center [651, 97] width 21 height 19
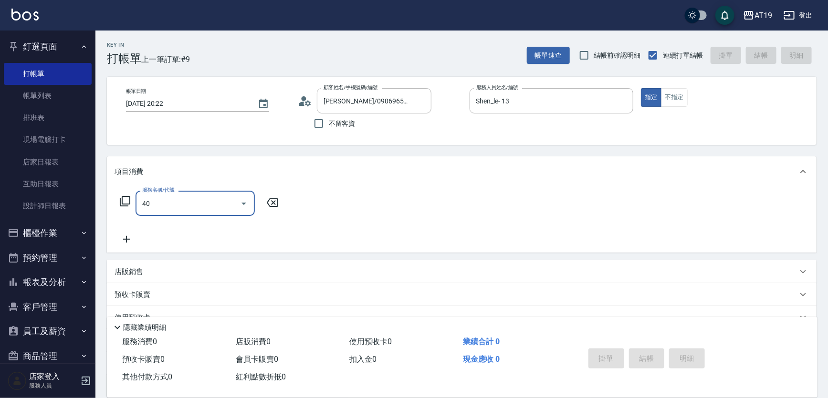
type input "401"
type input "30"
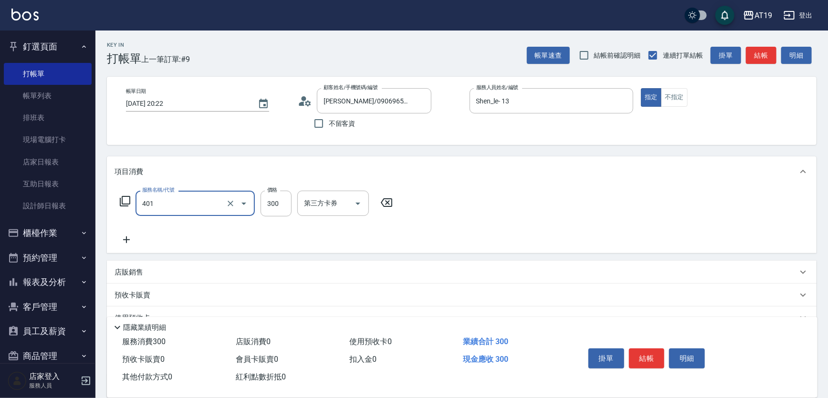
type input "剪髮(401)"
type input "0"
type input "35"
type input "30"
type input "350"
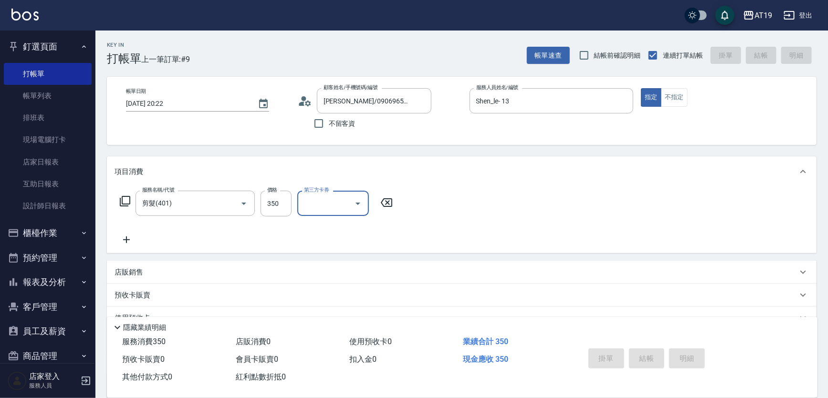
type input "2025/09/04 20:24"
type input "0"
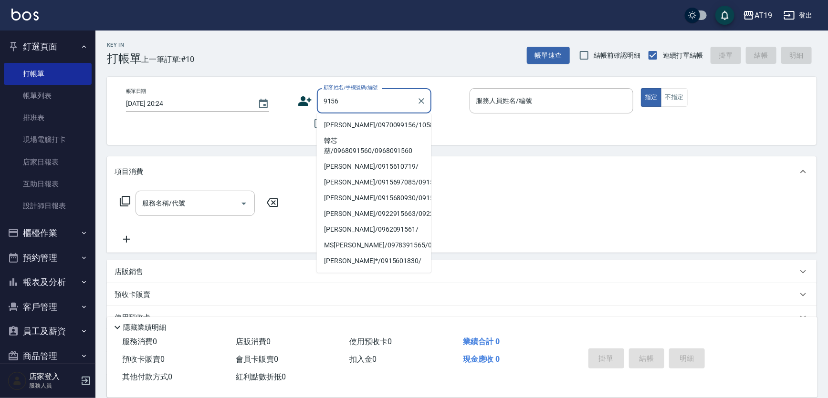
type input "江雅鈴/0970099156/10588"
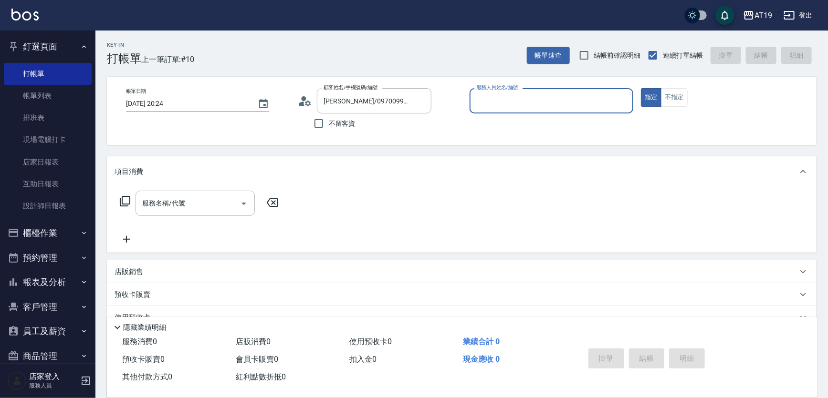
type input "Lannie- 2"
click at [641, 88] on button "指定" at bounding box center [651, 97] width 21 height 19
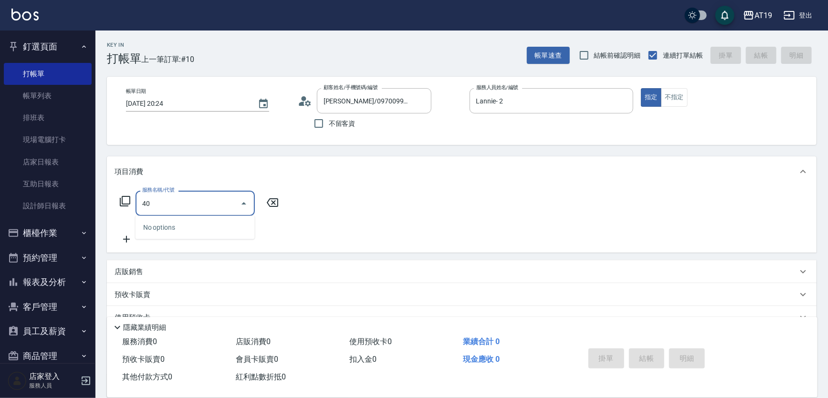
type input "401"
type input "30"
type input "剪髮(401)"
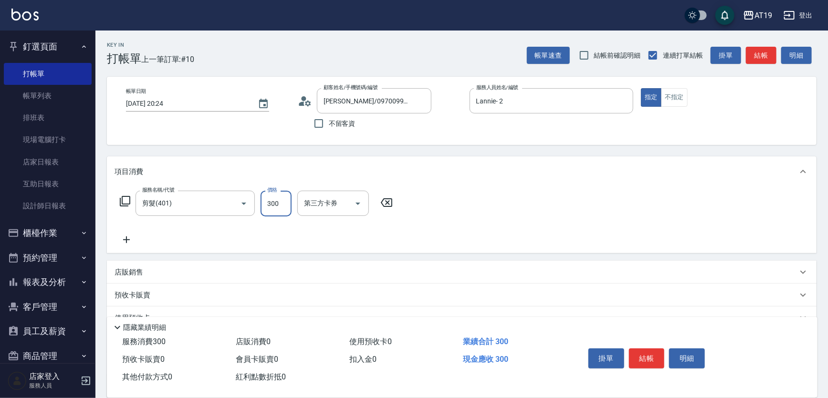
type input "0"
type input "25"
type input "20"
type input "250"
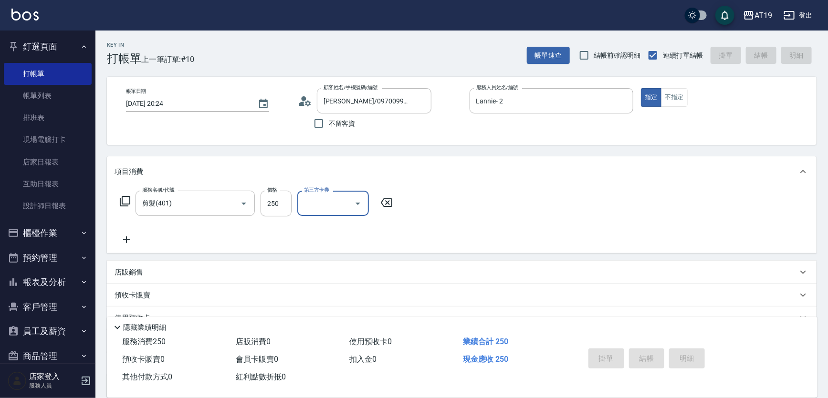
type input "2025/09/04 20:25"
type input "0"
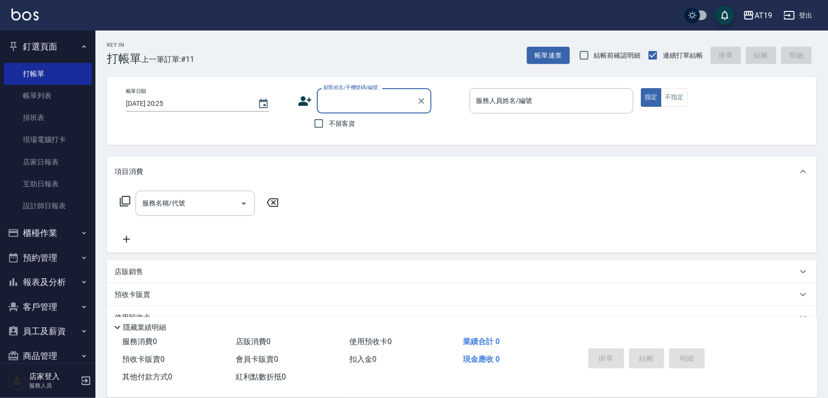
type input "ㄌ"
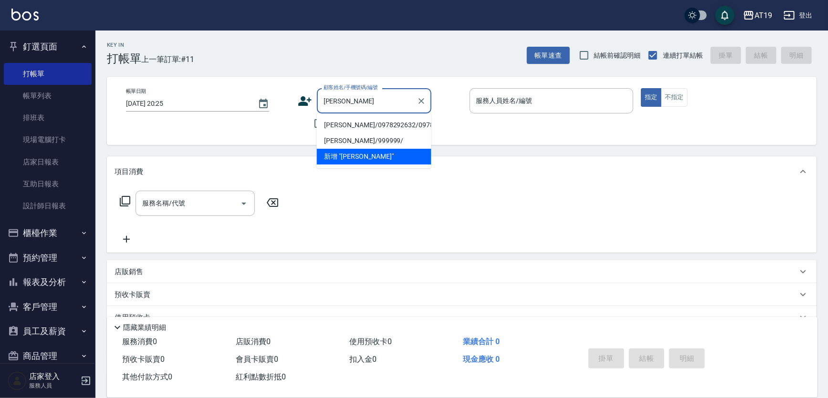
type input "劉鎂捷/0978292632/0978292632"
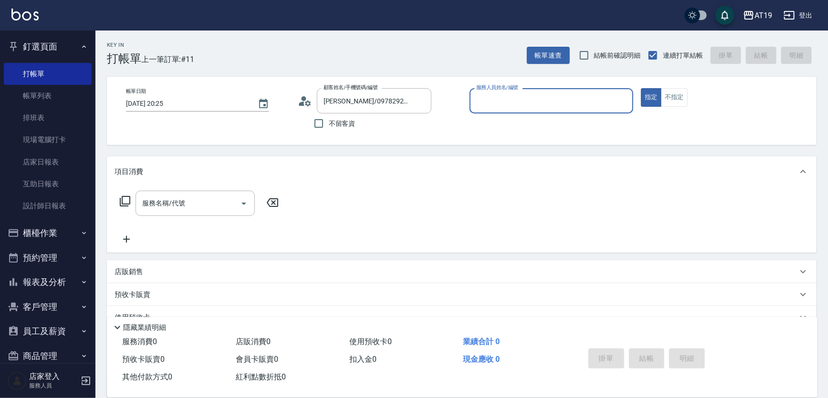
type input "Julie- 6"
click at [641, 88] on button "指定" at bounding box center [651, 97] width 21 height 19
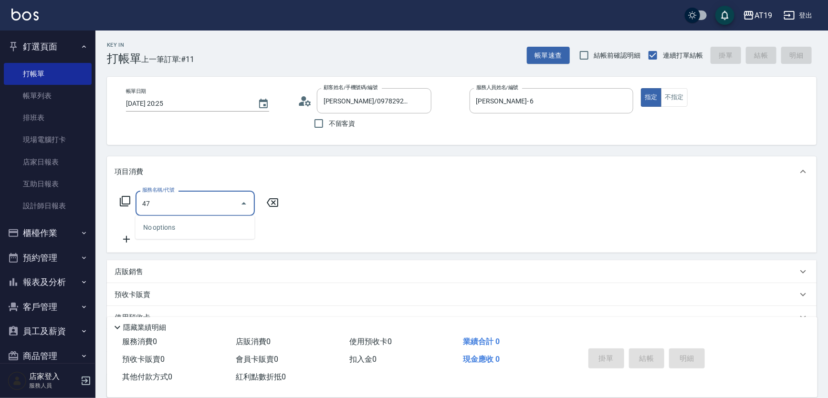
type input "4"
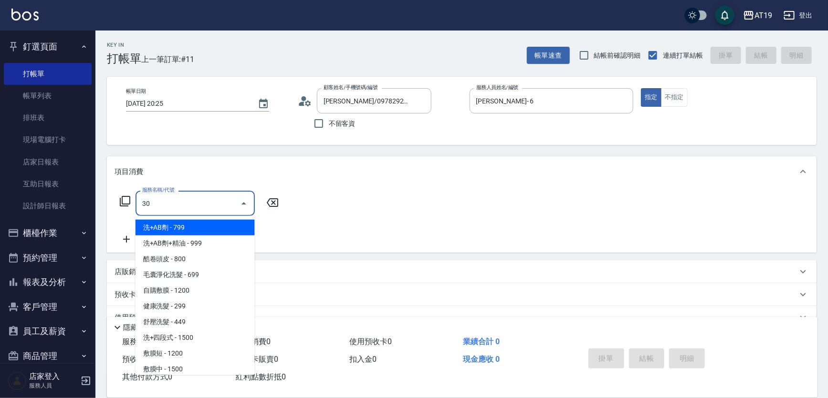
type input "301"
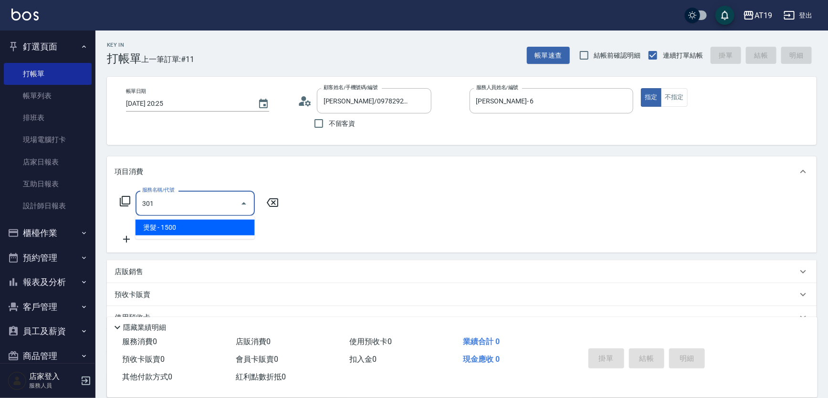
type input "150"
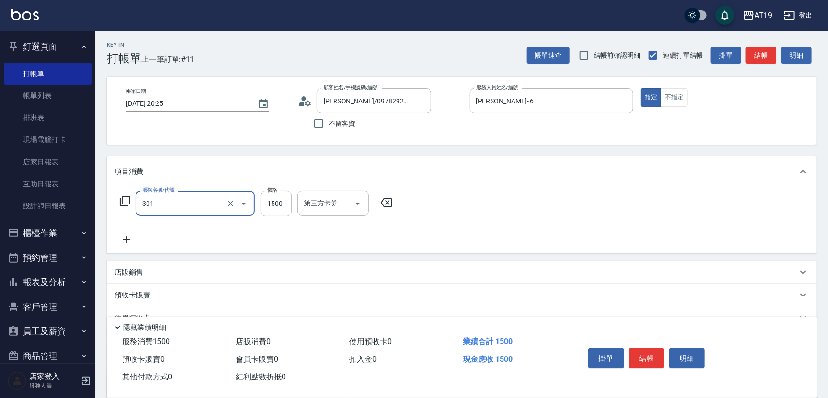
type input "燙髮(301)"
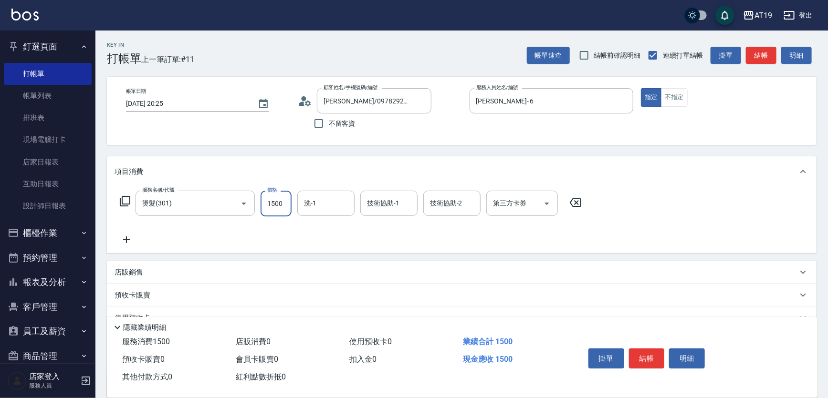
type input "0"
type input "44"
type input "40"
type input "4470"
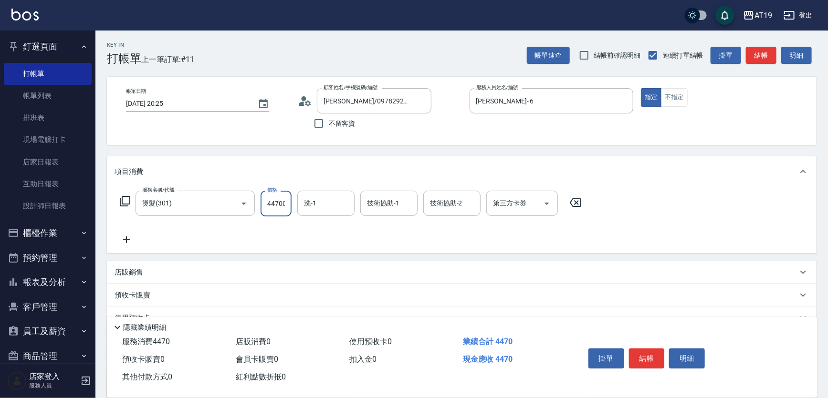
scroll to position [0, 0]
type input "44700"
type input "0"
type input "470"
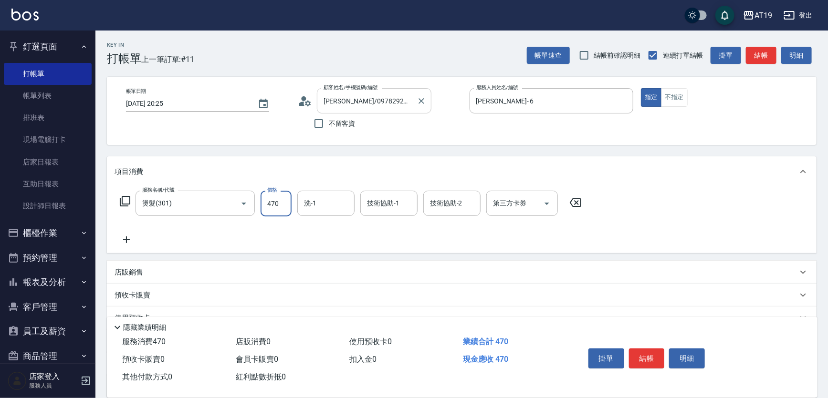
type input "470"
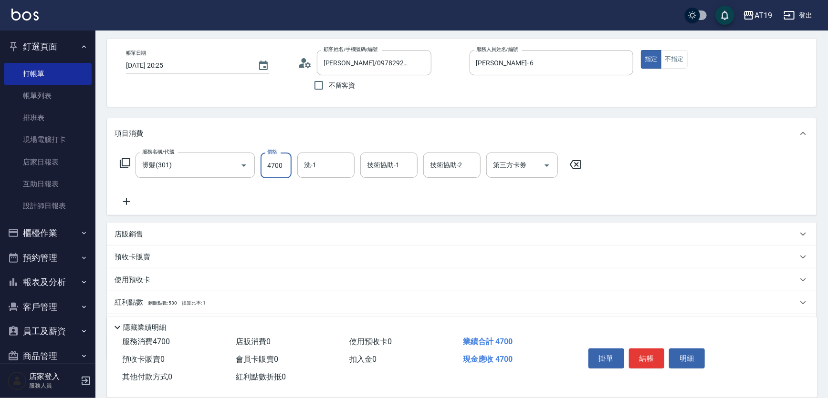
scroll to position [89, 0]
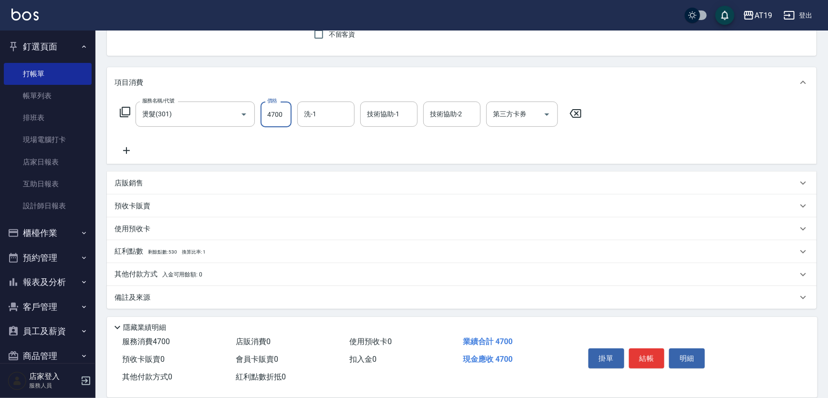
type input "4700"
click at [153, 271] on p "其他付款方式 入金可用餘額: 0" at bounding box center [158, 274] width 88 height 10
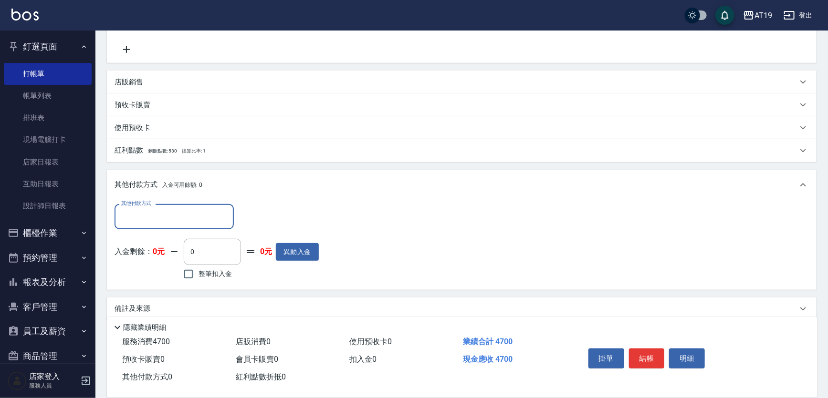
scroll to position [201, 0]
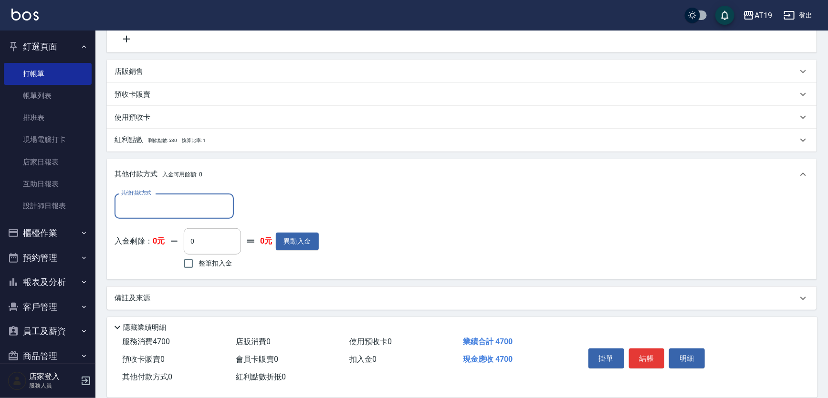
click at [144, 205] on input "其他付款方式" at bounding box center [174, 206] width 111 height 17
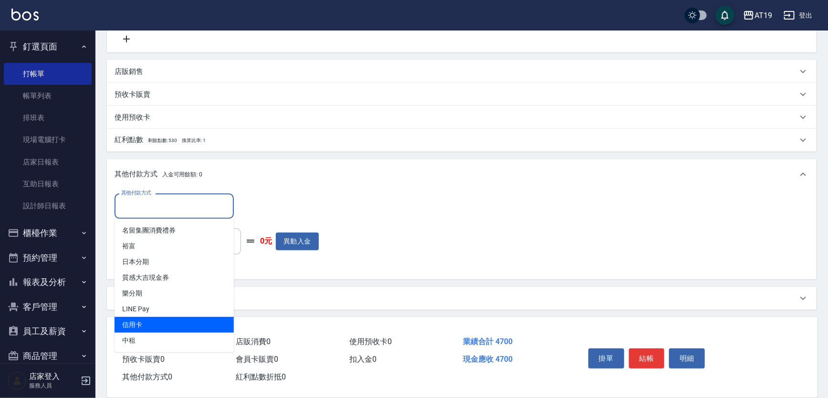
click at [139, 321] on span "信用卡" at bounding box center [173, 325] width 119 height 16
type input "信用卡"
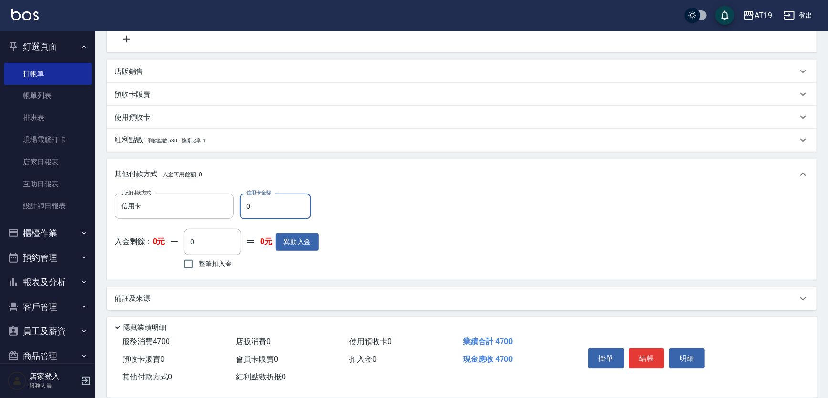
drag, startPoint x: 258, startPoint y: 210, endPoint x: 238, endPoint y: 205, distance: 20.8
click at [238, 205] on div "其他付款方式 信用卡 其他付款方式 信用卡金額 0 信用卡金額" at bounding box center [216, 207] width 204 height 26
type input "460"
type input "46"
type input "420"
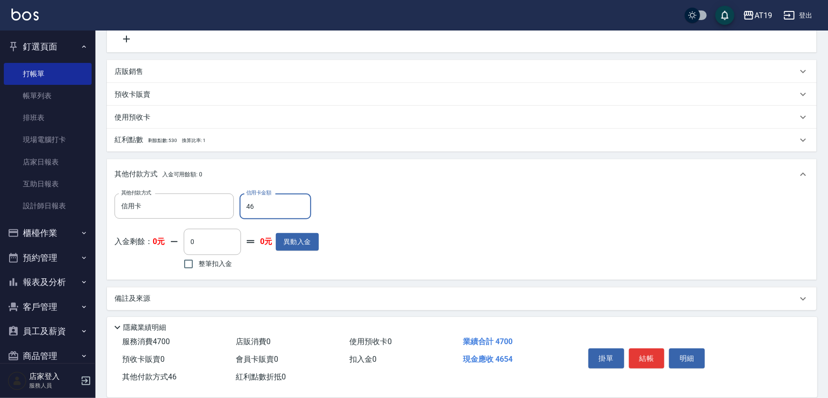
type input "460"
type input "0"
type input "4606"
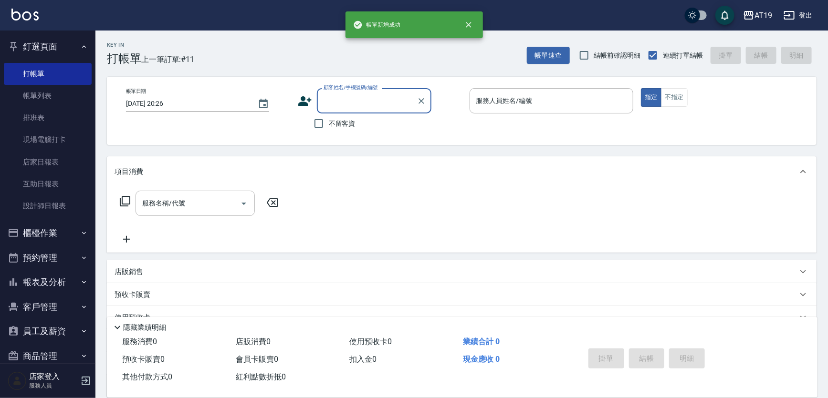
scroll to position [0, 0]
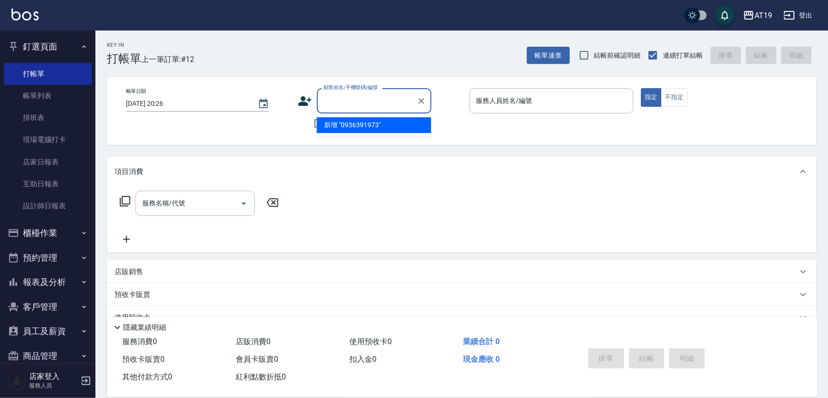
click at [300, 99] on icon at bounding box center [304, 101] width 13 height 10
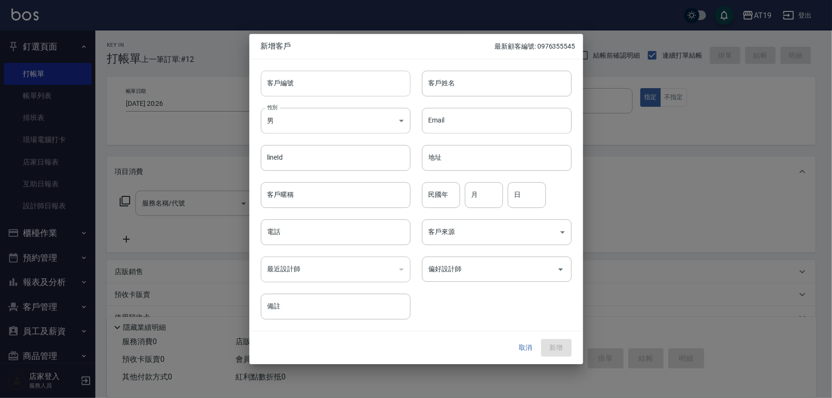
click at [320, 87] on input "客戶編號" at bounding box center [336, 84] width 150 height 26
paste input "0936391973"
click at [312, 238] on input "電話" at bounding box center [336, 232] width 150 height 26
paste input "0936391973"
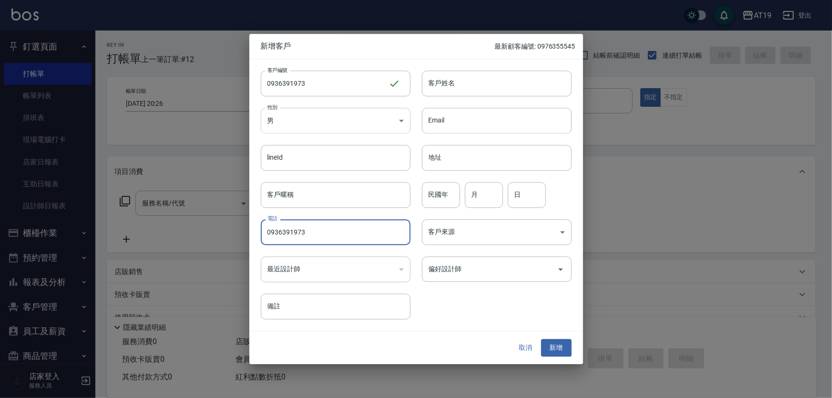
click at [320, 113] on body "AT19 登出 釘選頁面 打帳單 帳單列表 排班表 現場電腦打卡 店家日報表 互助日報表 設計師日報表 櫃檯作業 打帳單 帳單列表 現金收支登錄 高階收支登錄…" at bounding box center [416, 243] width 832 height 487
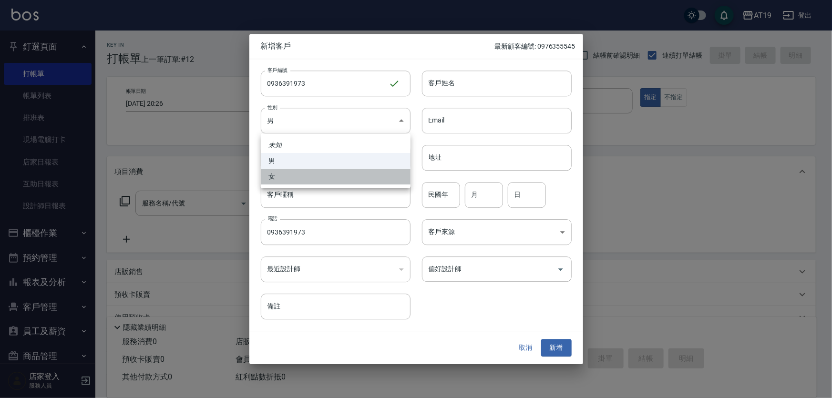
drag, startPoint x: 338, startPoint y: 176, endPoint x: 414, endPoint y: 116, distance: 96.1
click at [339, 175] on li "女" at bounding box center [336, 177] width 150 height 16
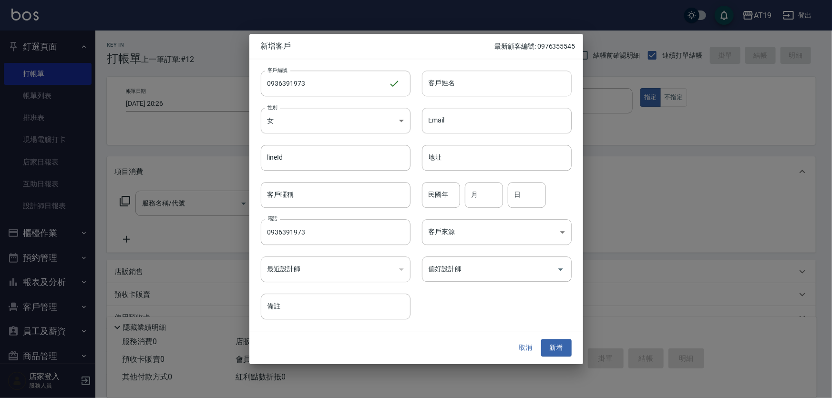
drag, startPoint x: 453, startPoint y: 83, endPoint x: 451, endPoint y: 78, distance: 5.8
click at [453, 83] on input "客戶姓名" at bounding box center [497, 84] width 150 height 26
click at [541, 340] on button "新增" at bounding box center [556, 349] width 31 height 18
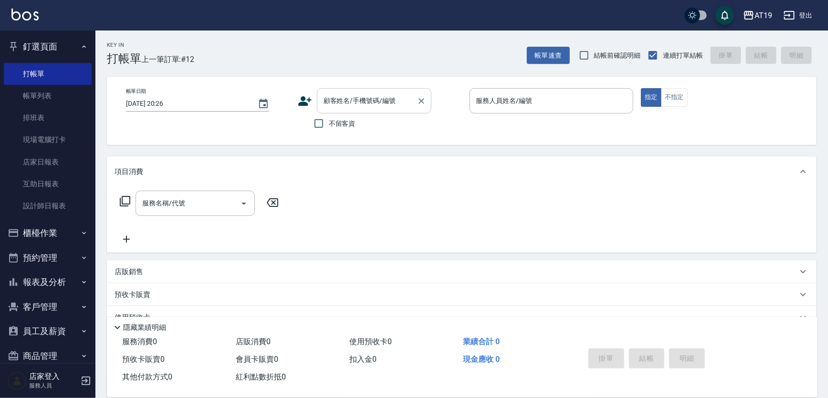
click at [396, 88] on div "顧客姓名/手機號碼/編號" at bounding box center [374, 100] width 114 height 25
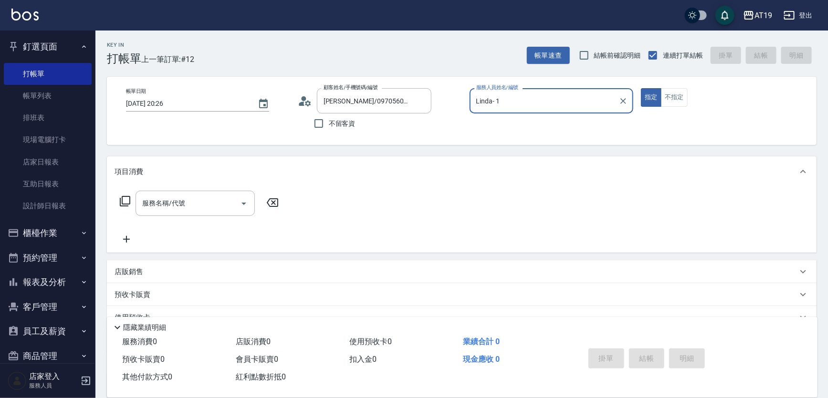
click at [641, 88] on button "指定" at bounding box center [651, 97] width 21 height 19
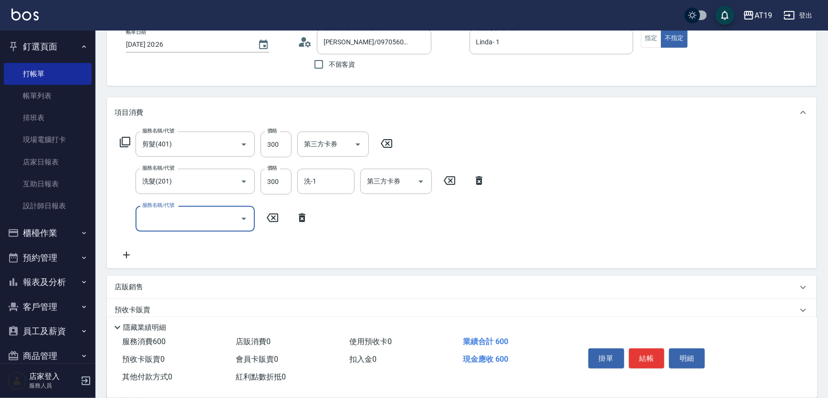
scroll to position [163, 0]
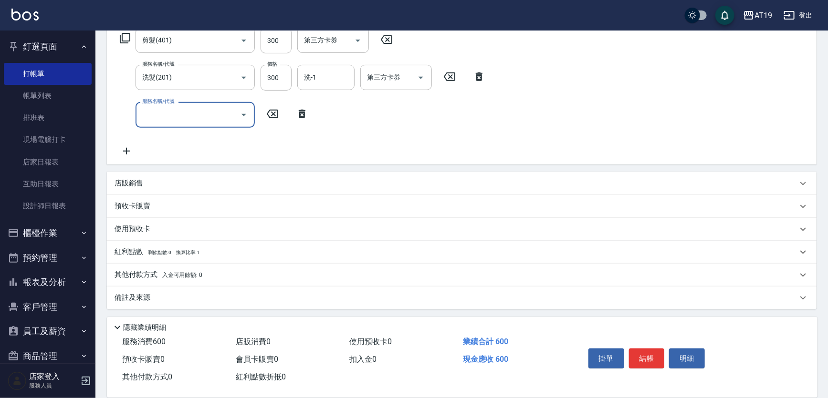
drag, startPoint x: 304, startPoint y: 112, endPoint x: 292, endPoint y: 123, distance: 16.5
click at [304, 112] on icon at bounding box center [302, 114] width 7 height 9
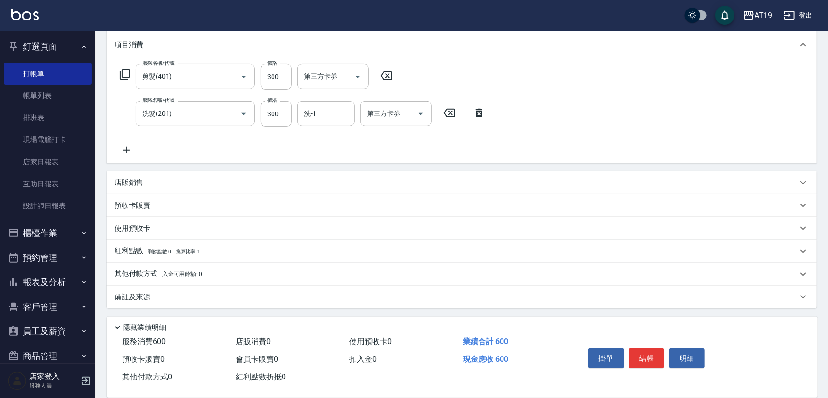
scroll to position [126, 0]
click at [156, 180] on div "店販銷售" at bounding box center [455, 183] width 683 height 10
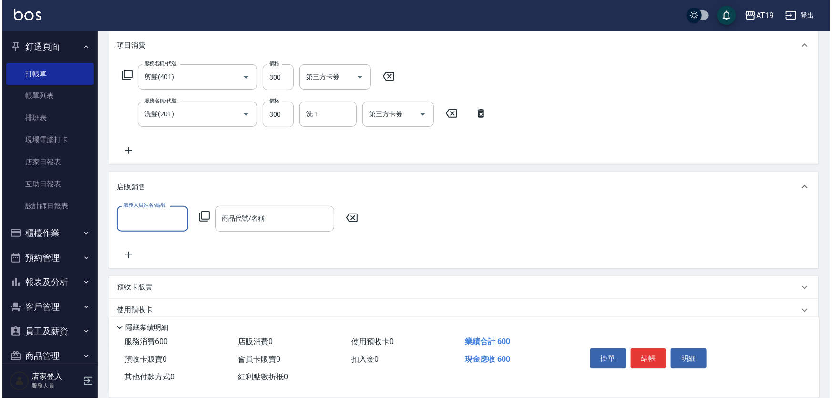
scroll to position [0, 0]
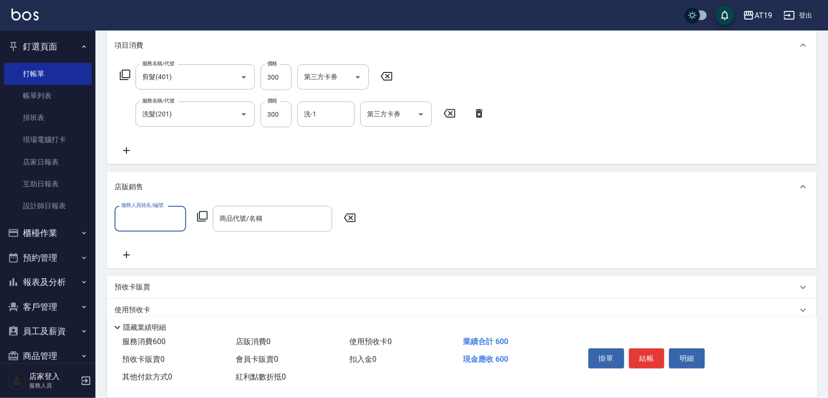
click at [154, 222] on input "服務人員姓名/編號" at bounding box center [150, 218] width 63 height 17
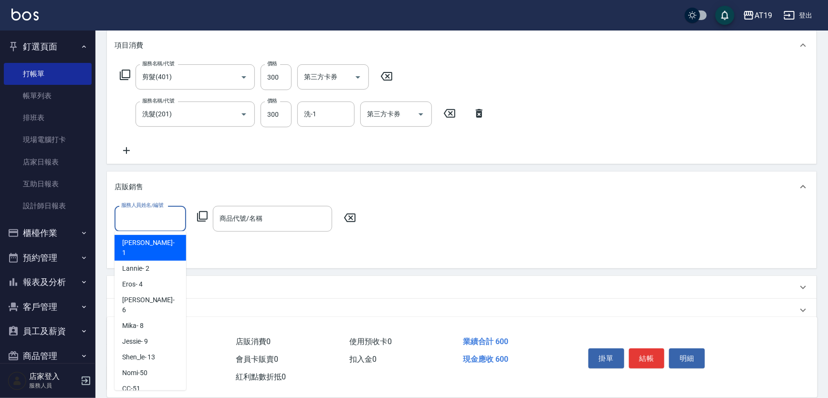
click at [157, 248] on div "Linda - 1" at bounding box center [150, 248] width 72 height 26
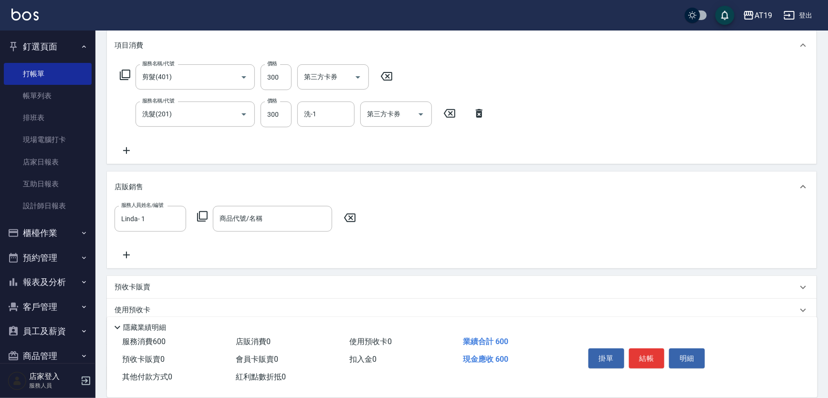
click at [201, 217] on icon at bounding box center [202, 216] width 11 height 11
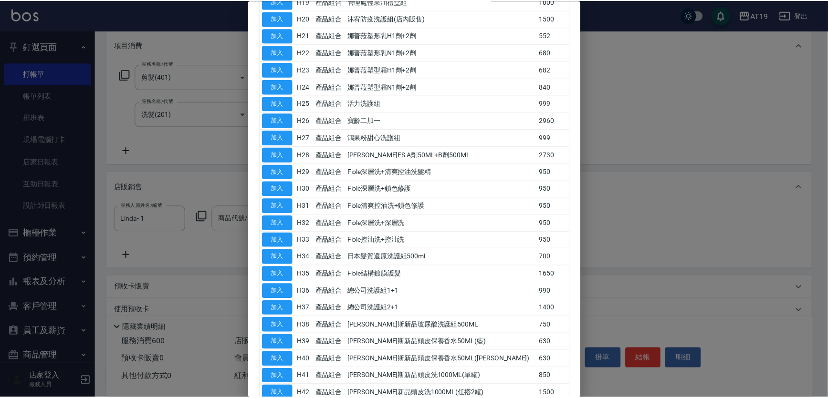
scroll to position [477, 0]
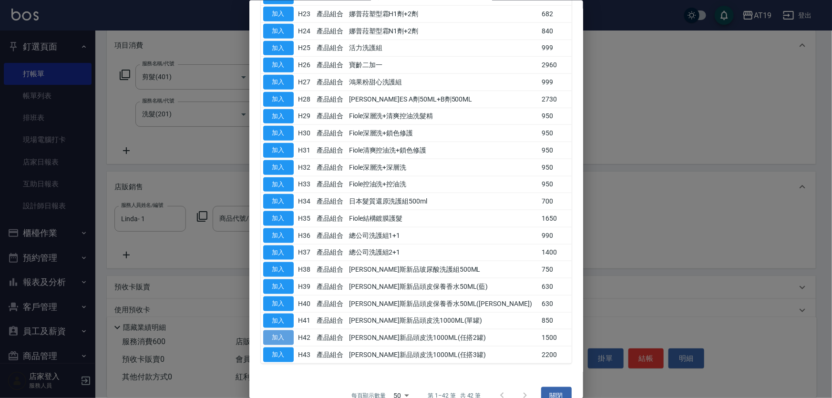
click at [286, 336] on button "加入" at bounding box center [278, 338] width 31 height 15
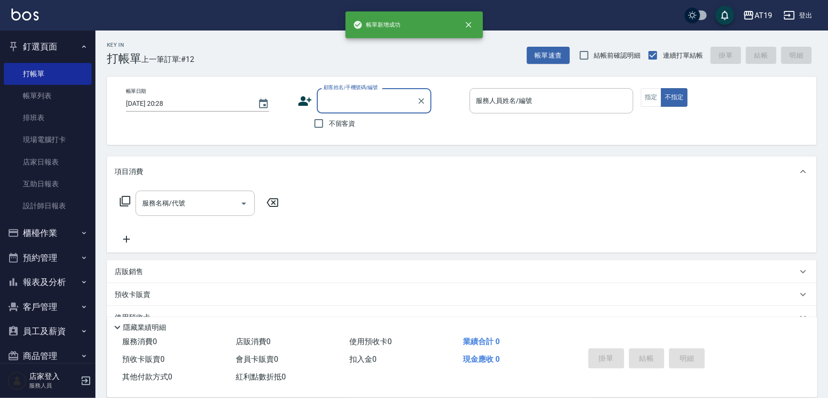
scroll to position [0, 0]
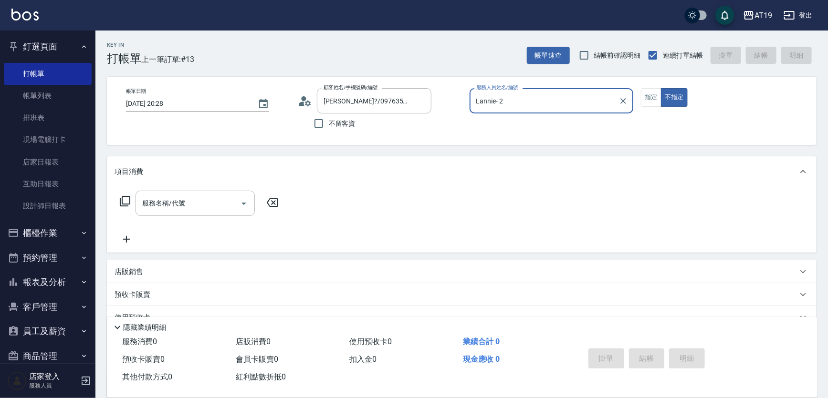
click at [661, 88] on button "不指定" at bounding box center [674, 97] width 27 height 19
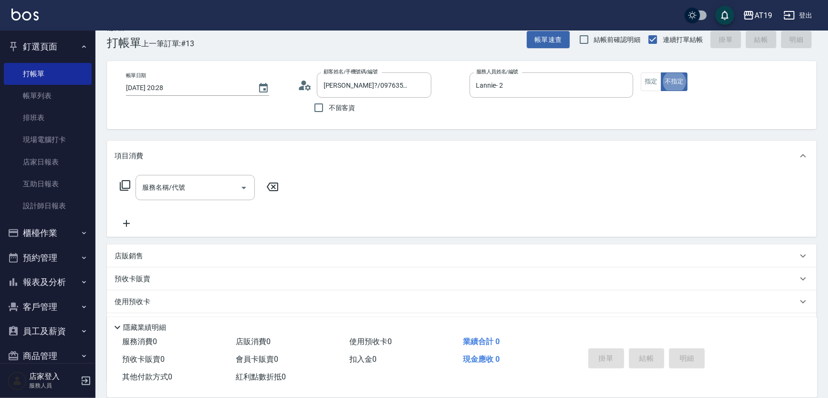
scroll to position [17, 0]
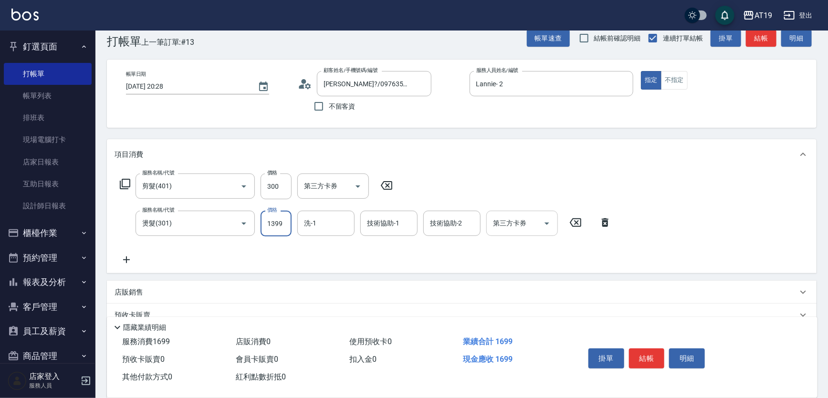
click at [524, 228] on input "第三方卡券" at bounding box center [514, 223] width 49 height 17
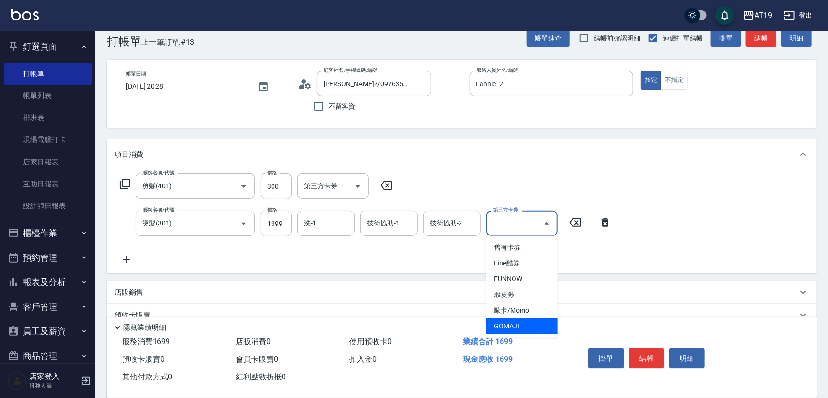
click at [525, 329] on span "GOMAJI" at bounding box center [522, 327] width 72 height 16
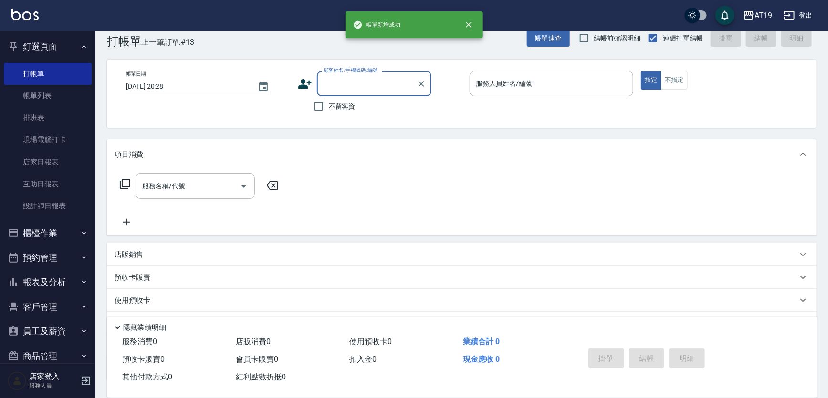
scroll to position [0, 0]
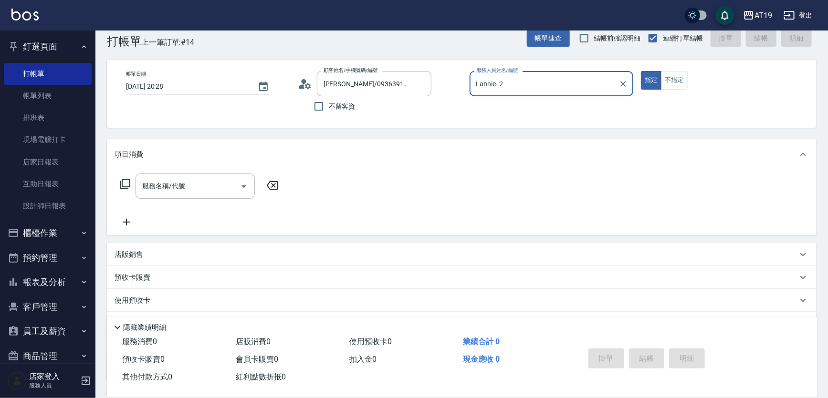
click at [641, 71] on button "指定" at bounding box center [651, 80] width 21 height 19
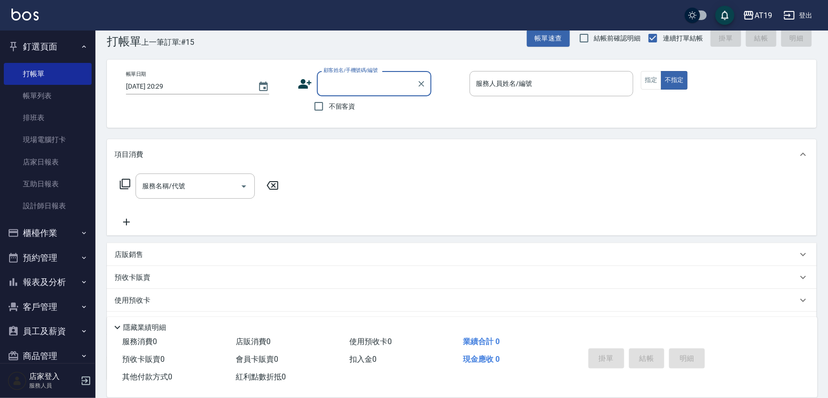
click at [341, 73] on label "顧客姓名/手機號碼/編號" at bounding box center [350, 70] width 54 height 7
click at [341, 75] on input "顧客姓名/手機號碼/編號" at bounding box center [367, 83] width 92 height 17
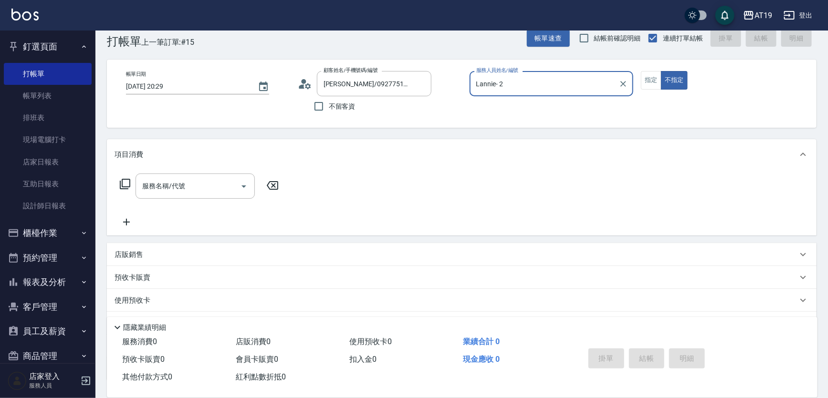
click at [661, 71] on button "不指定" at bounding box center [674, 80] width 27 height 19
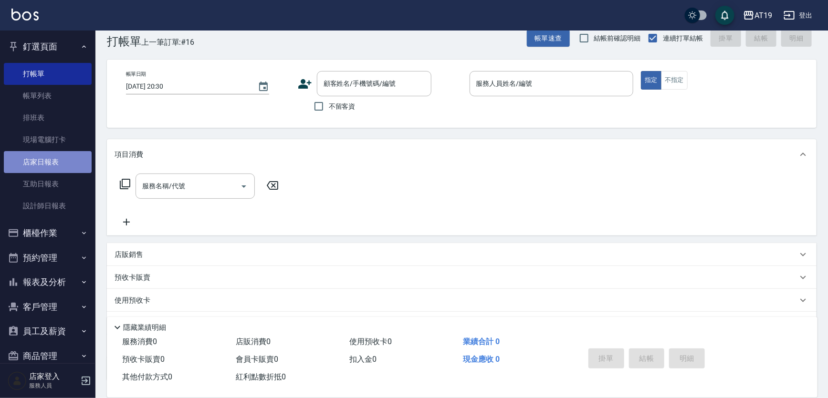
click at [55, 164] on link "店家日報表" at bounding box center [48, 162] width 88 height 22
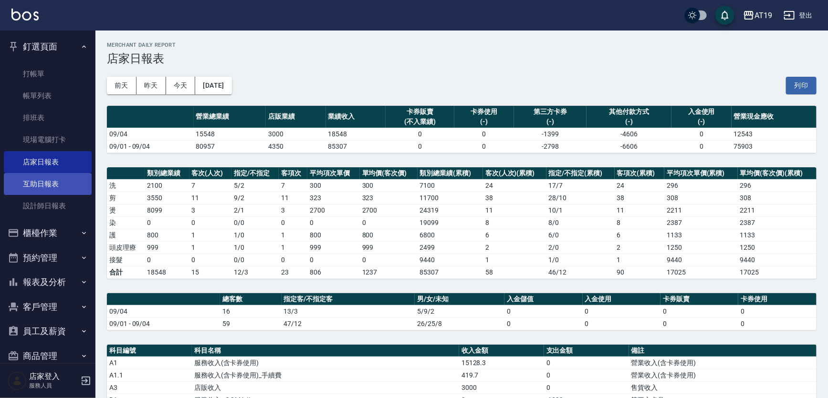
click at [48, 186] on link "互助日報表" at bounding box center [48, 184] width 88 height 22
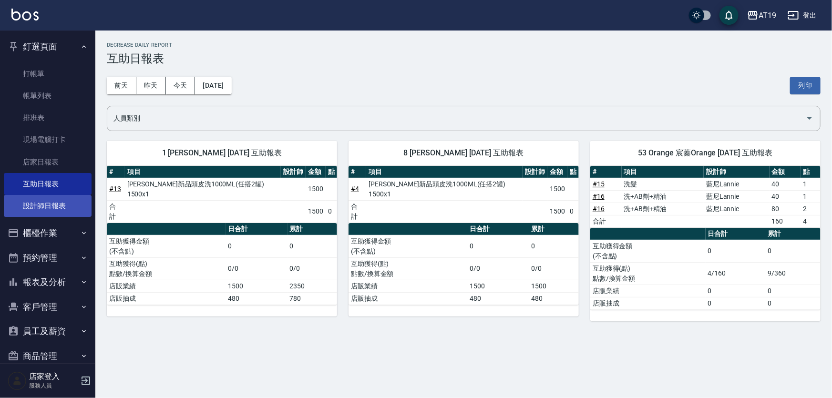
click at [53, 201] on link "設計師日報表" at bounding box center [48, 206] width 88 height 22
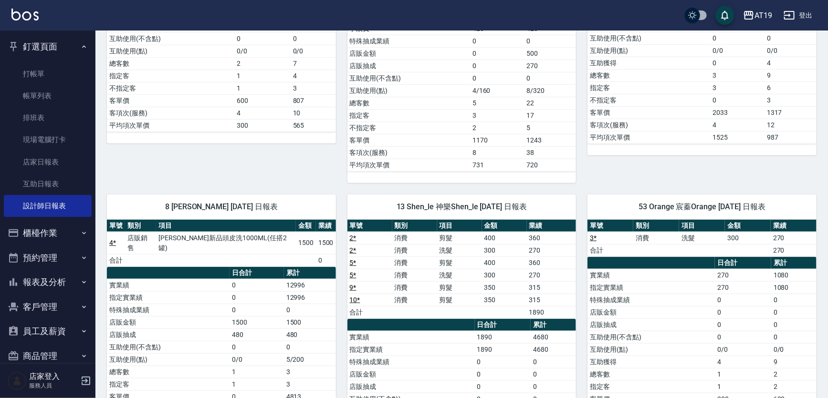
scroll to position [383, 0]
